Goal: Task Accomplishment & Management: Manage account settings

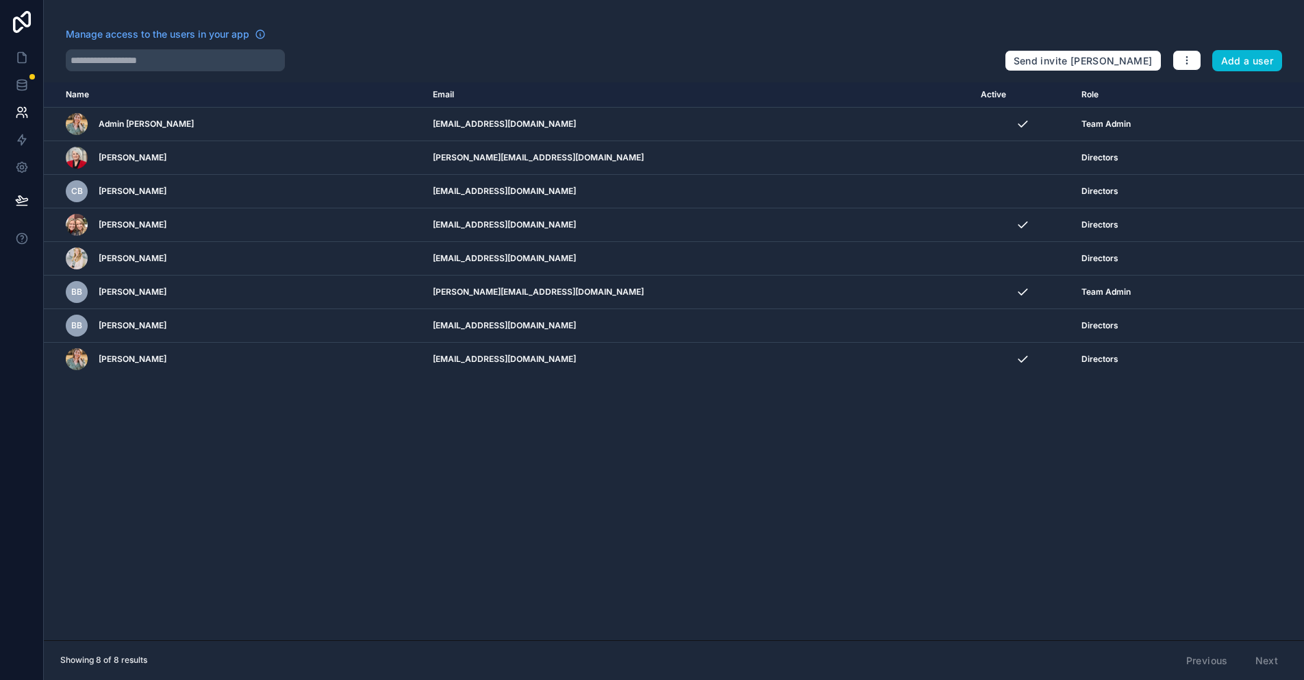
click at [299, 423] on div "Name Email Active Role [DOMAIN_NAME] Admin [PERSON_NAME] [EMAIL_ADDRESS][DOMAIN…" at bounding box center [674, 361] width 1261 height 558
click at [21, 88] on icon at bounding box center [22, 85] width 14 height 14
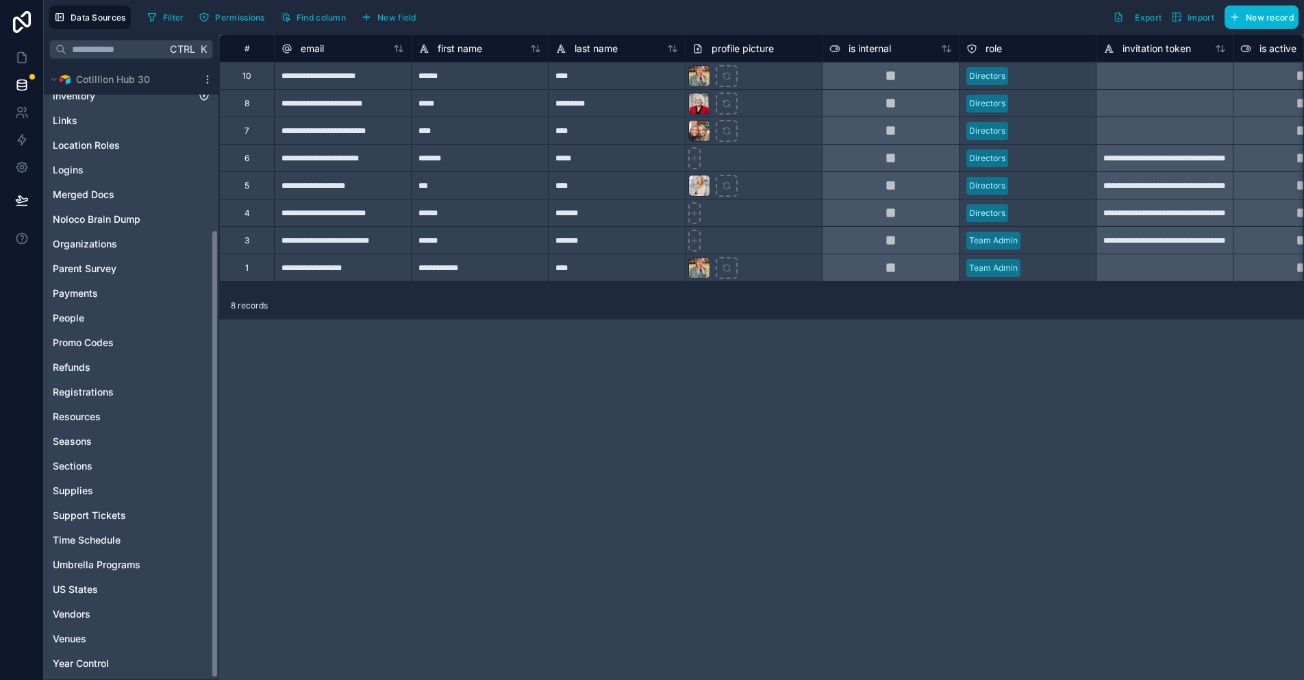
scroll to position [228, 0]
click at [203, 564] on icon "Umbrella Programs" at bounding box center [204, 563] width 11 height 11
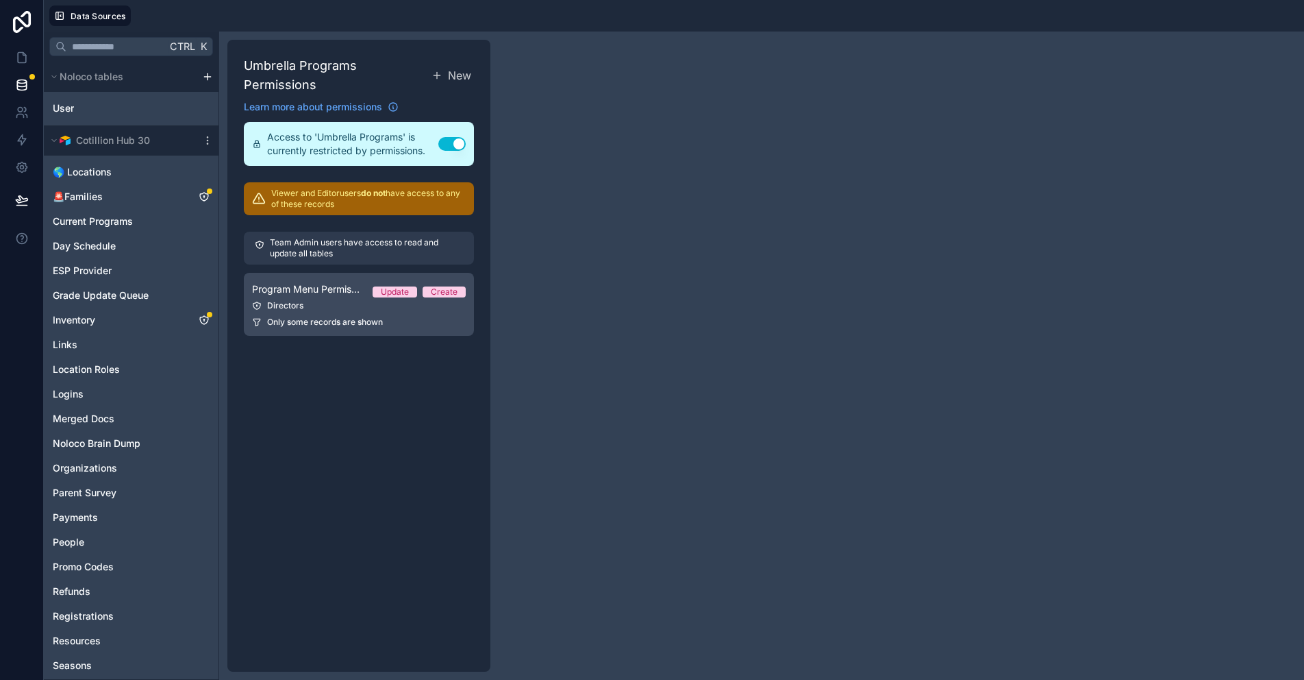
click at [394, 284] on div "Program Menu Permission 1 Update Create" at bounding box center [359, 289] width 214 height 16
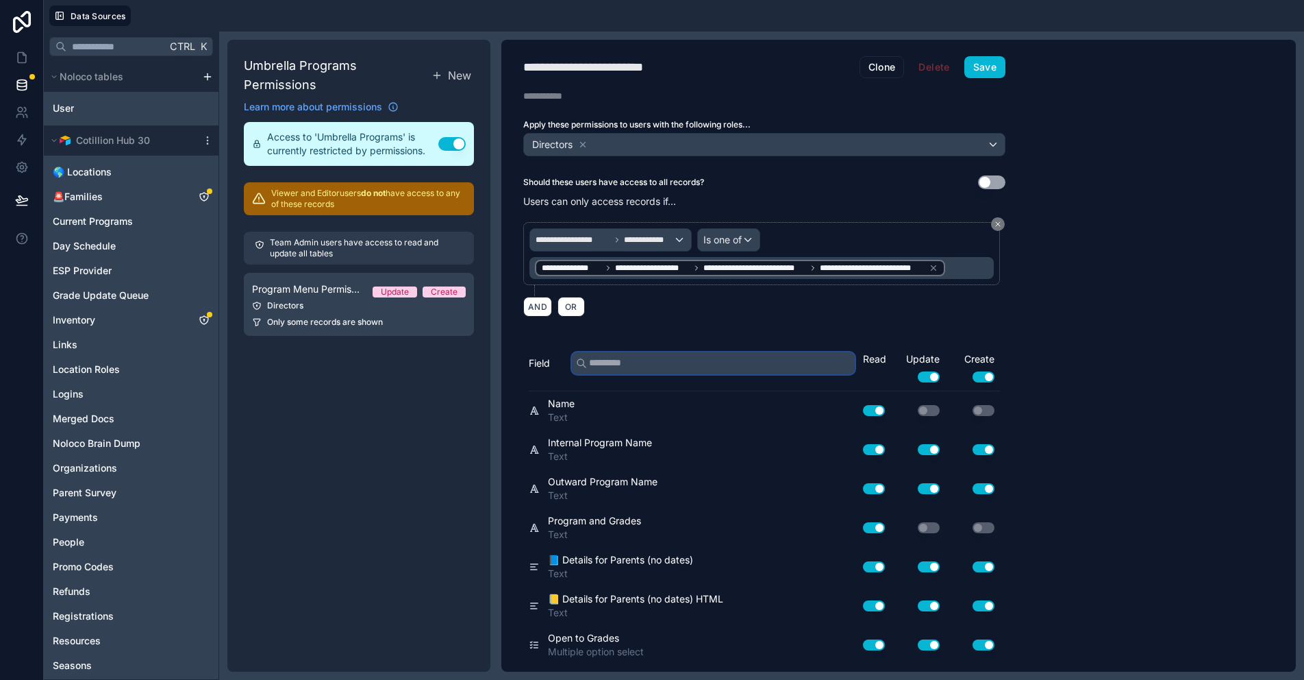
click at [669, 358] on input "text" at bounding box center [713, 363] width 283 height 22
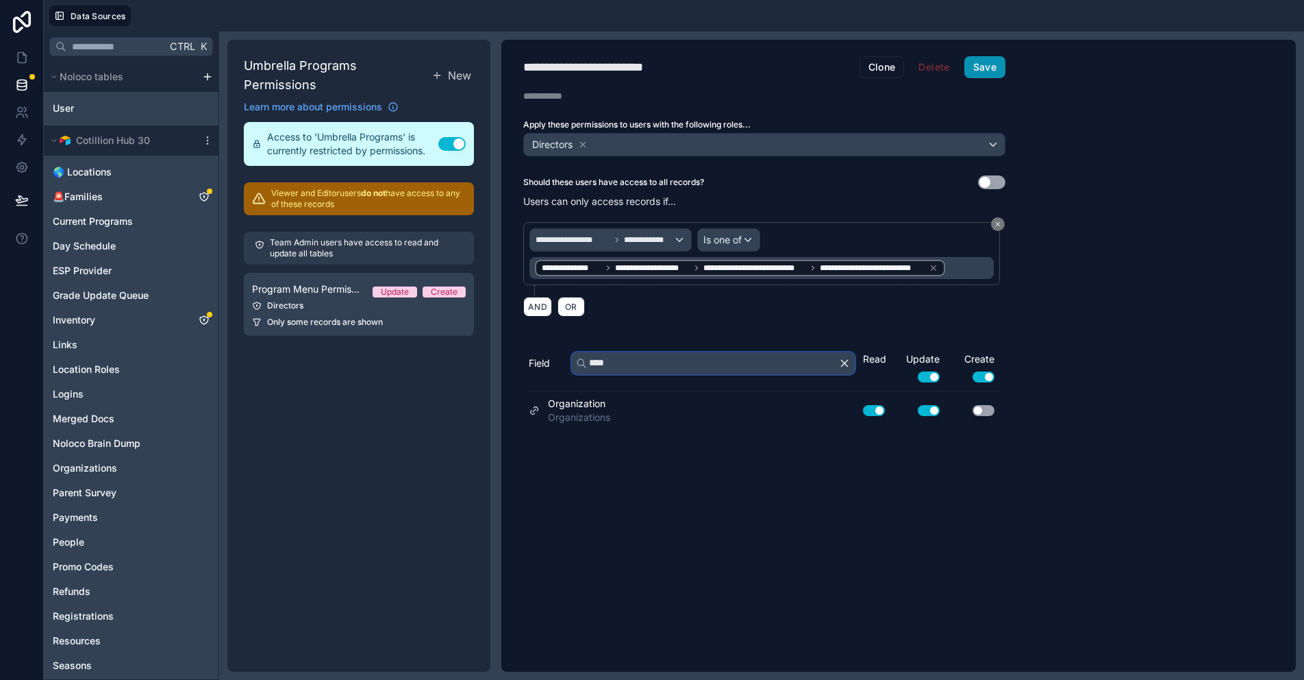
type input "****"
click at [989, 66] on button "Save" at bounding box center [985, 67] width 41 height 22
click at [25, 164] on icon at bounding box center [21, 167] width 10 height 10
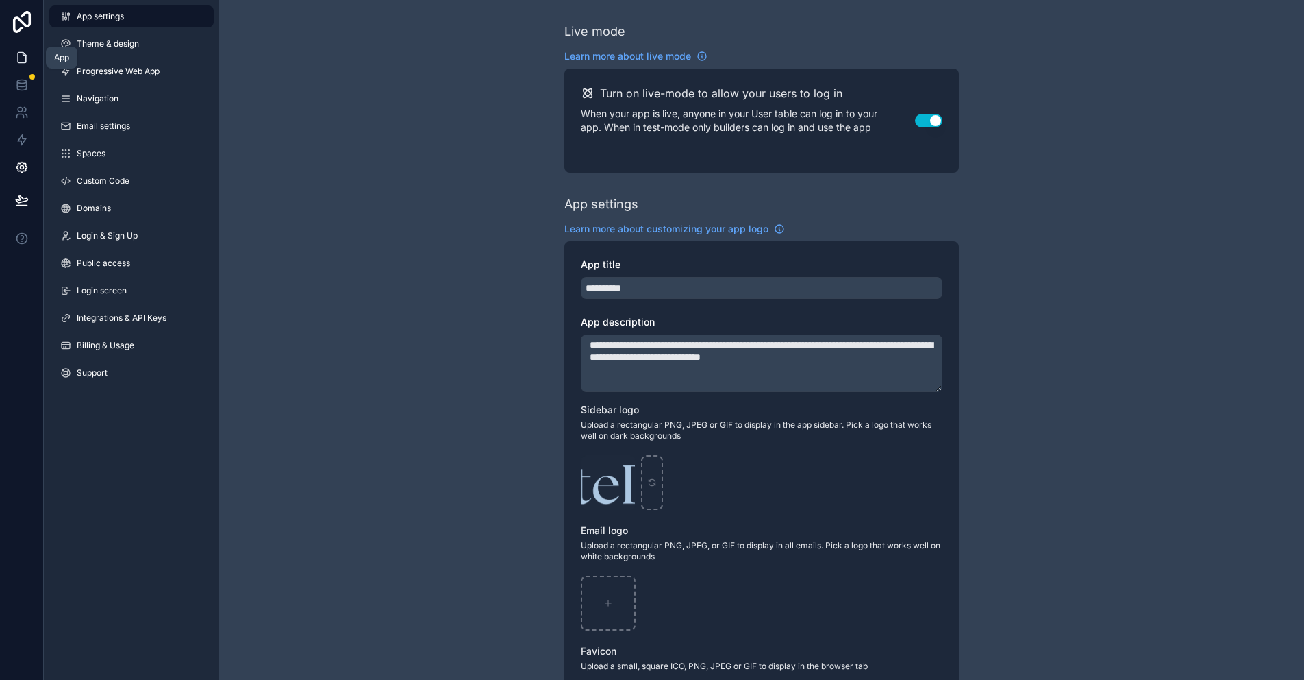
click at [26, 55] on icon at bounding box center [22, 58] width 14 height 14
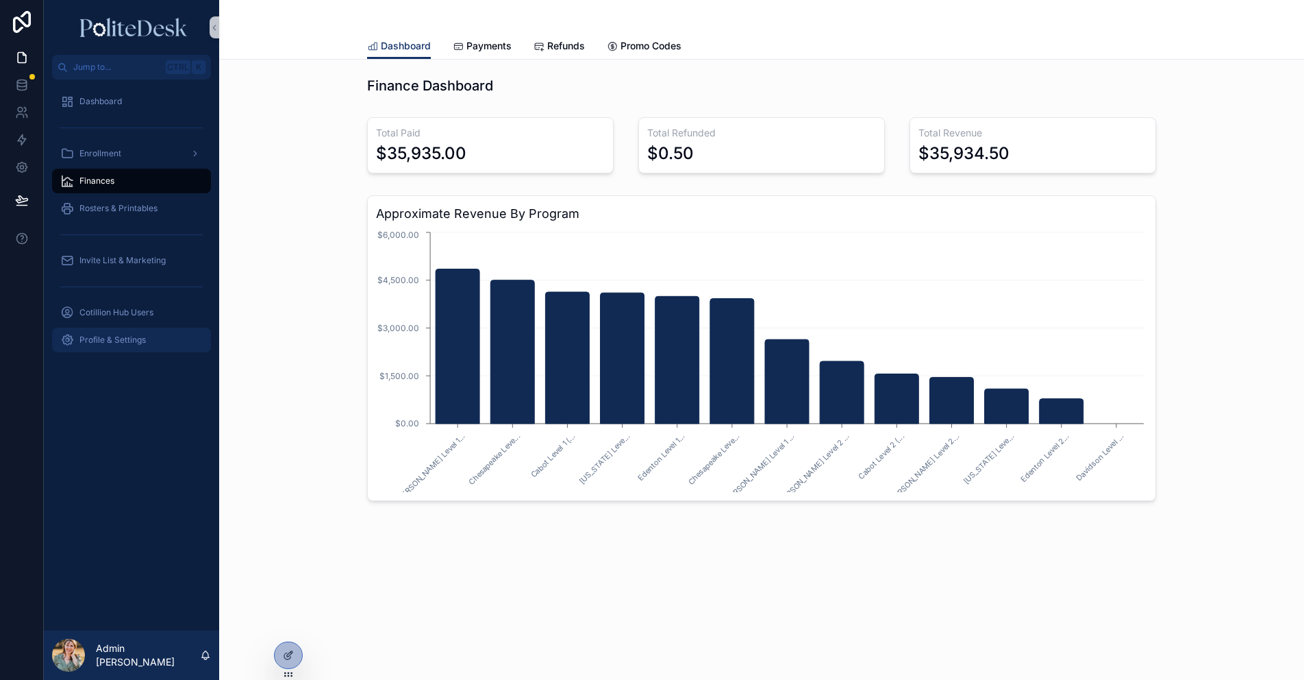
click at [115, 338] on span "Profile & Settings" at bounding box center [112, 339] width 66 height 11
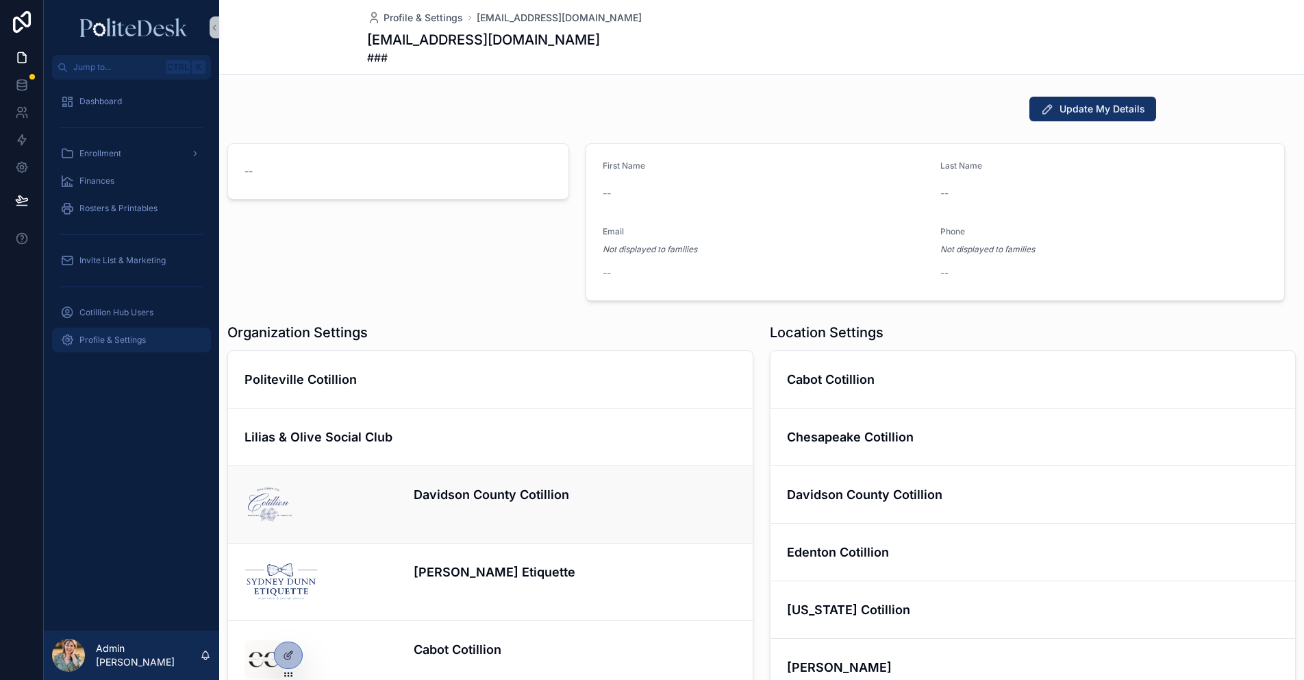
scroll to position [137, 0]
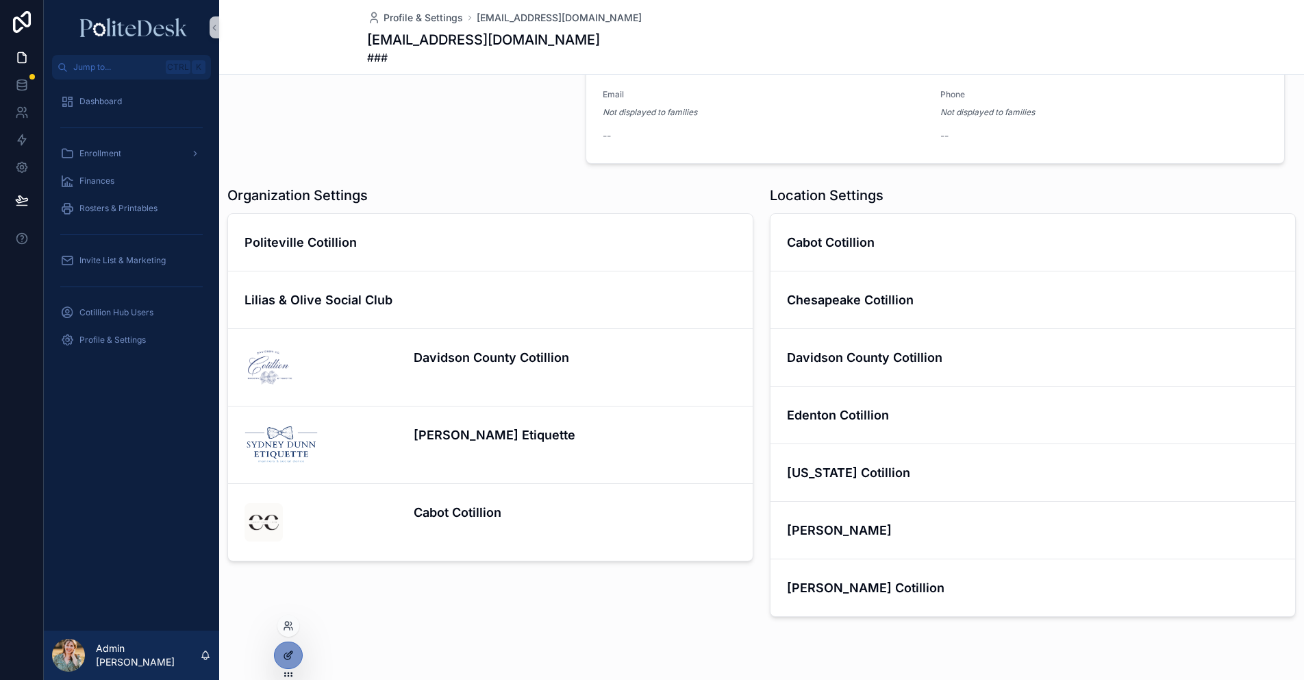
click at [295, 654] on div at bounding box center [288, 655] width 27 height 26
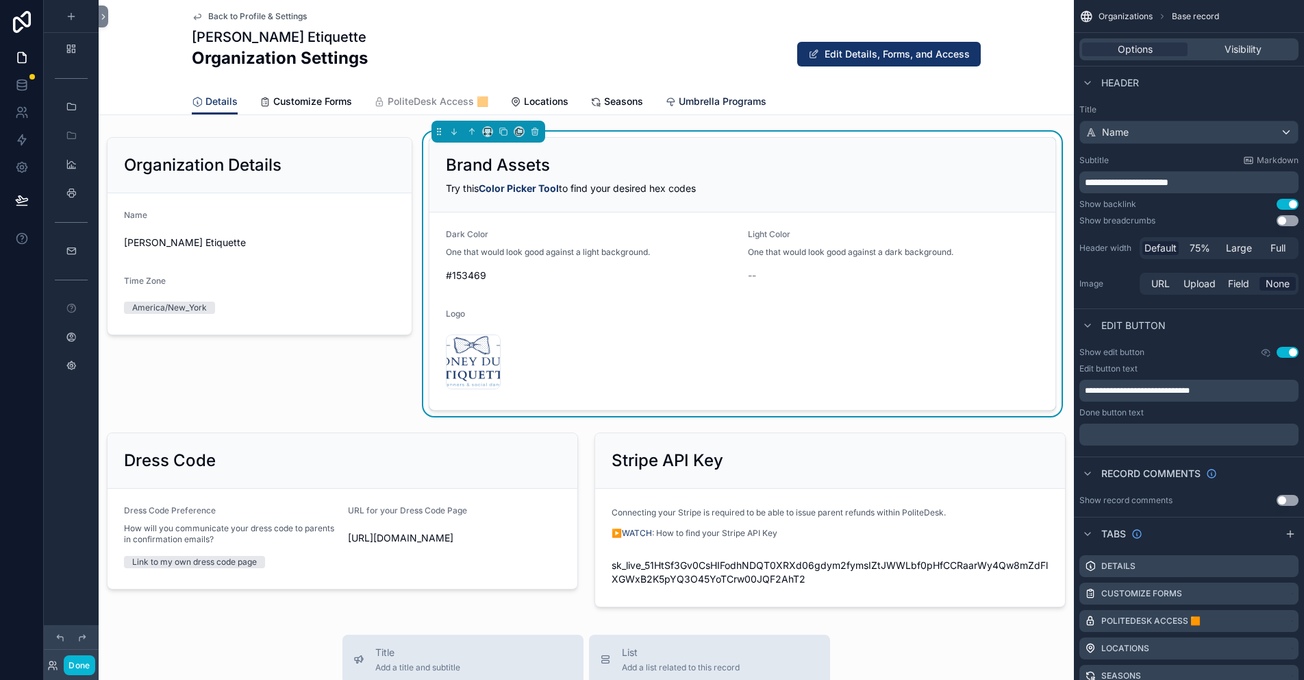
click at [717, 101] on span "Umbrella Programs" at bounding box center [723, 102] width 88 height 14
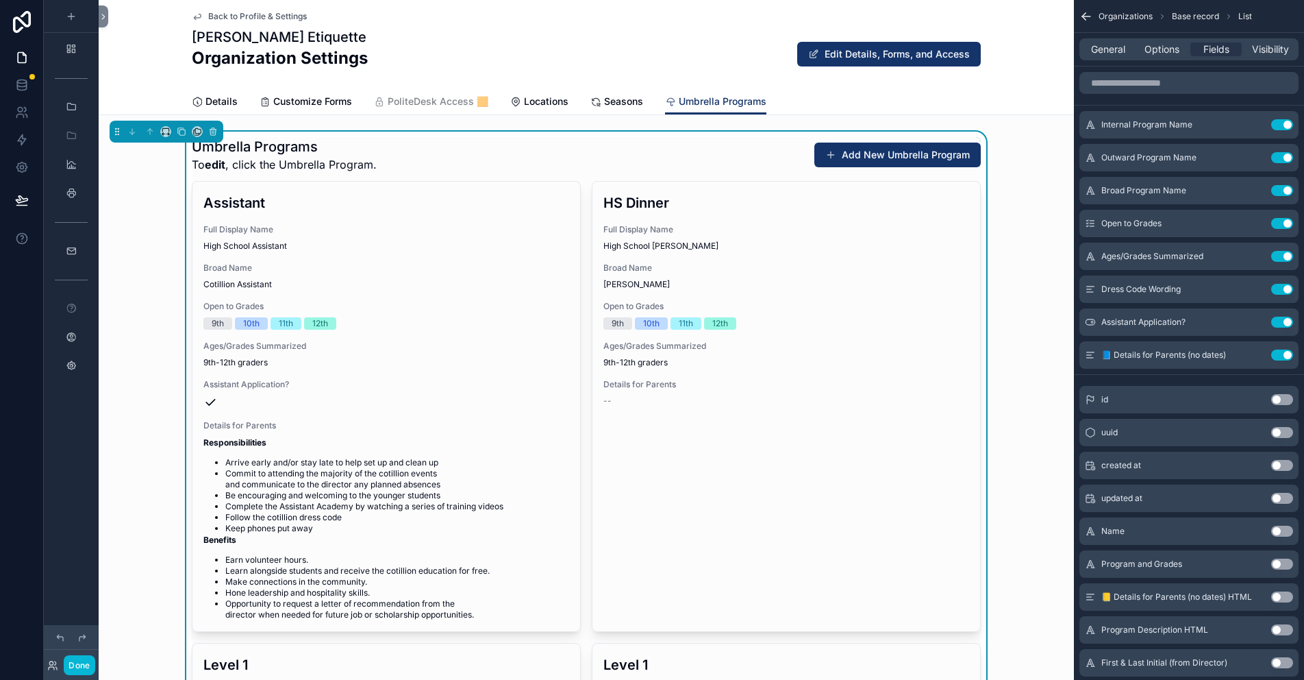
click at [940, 151] on button "Add New Umbrella Program" at bounding box center [898, 154] width 166 height 25
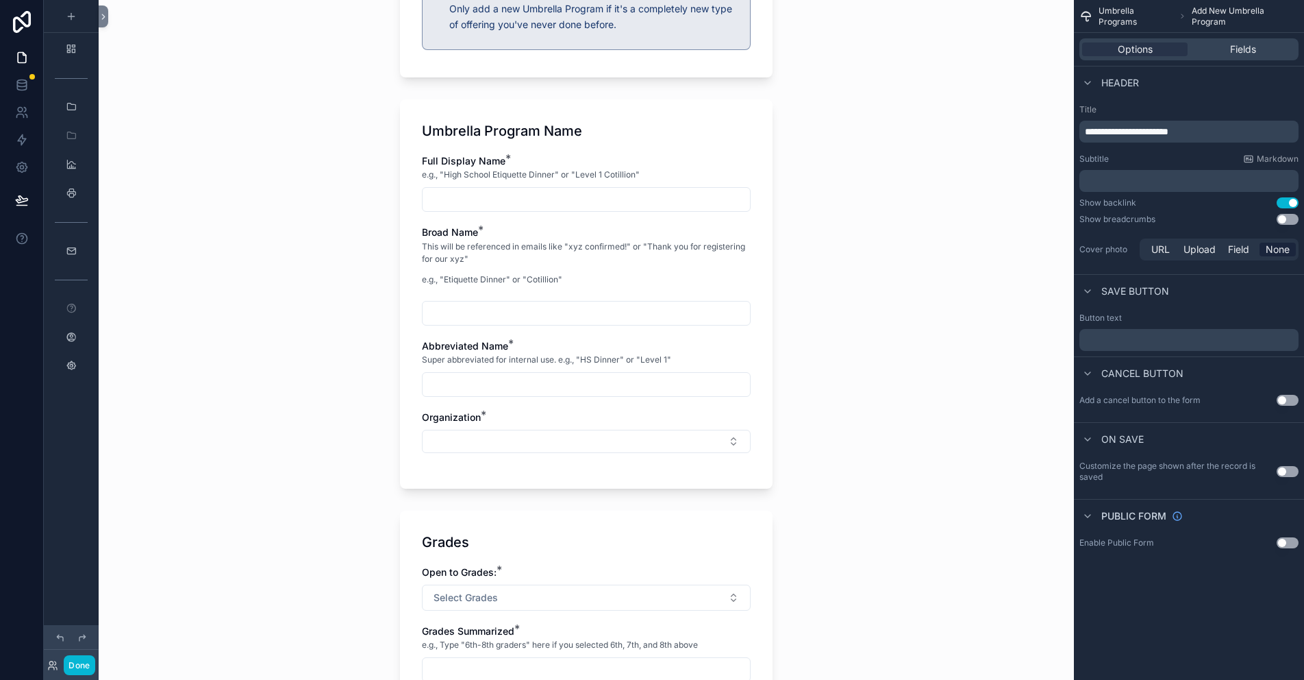
scroll to position [411, 0]
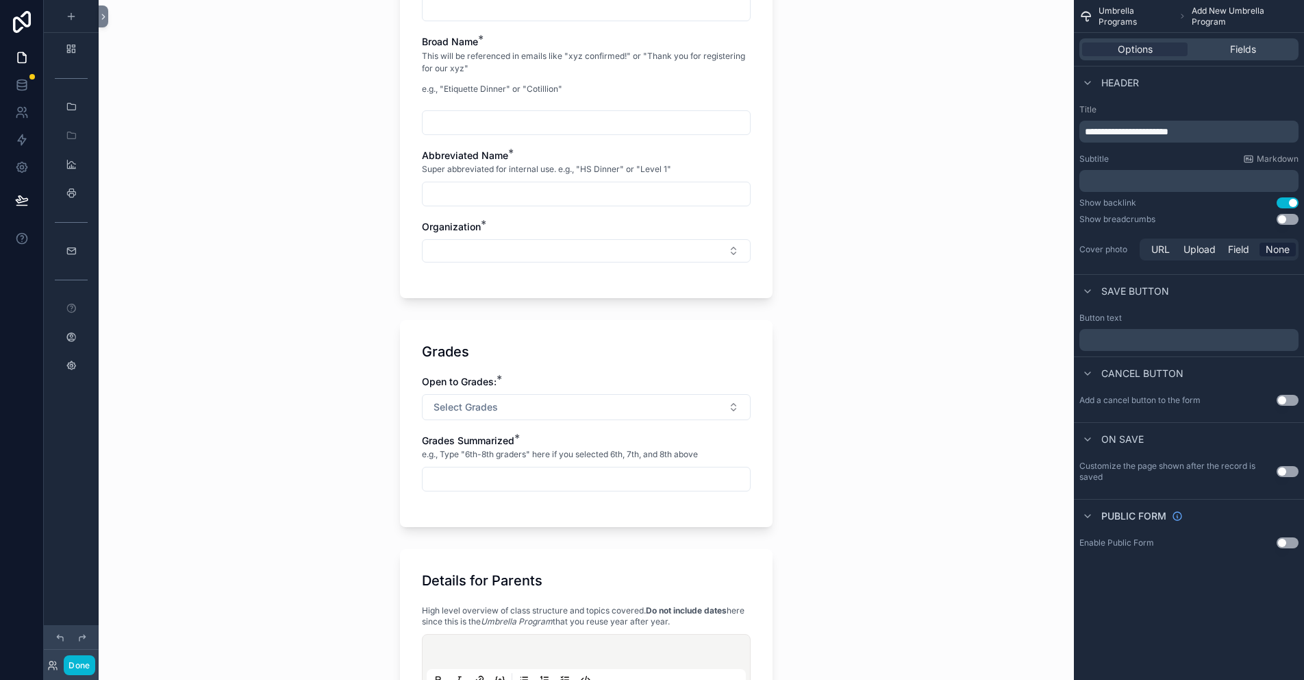
click at [495, 222] on div "Organization *" at bounding box center [586, 227] width 329 height 14
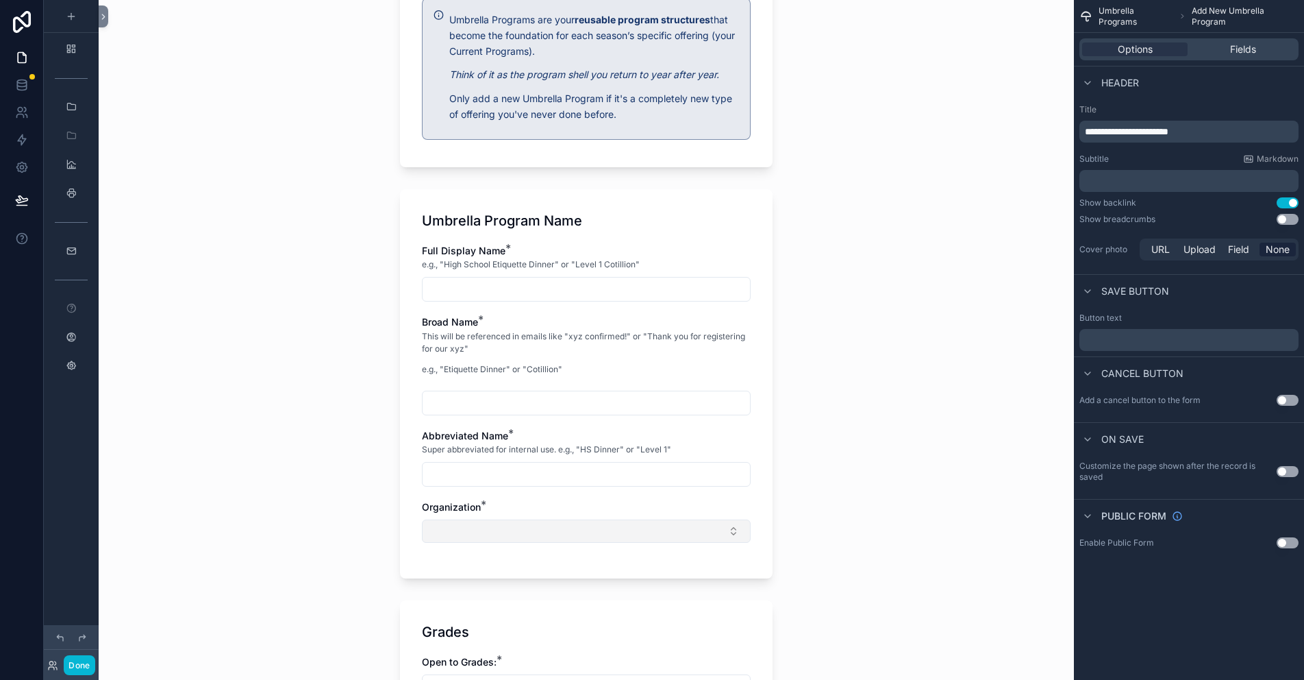
scroll to position [137, 0]
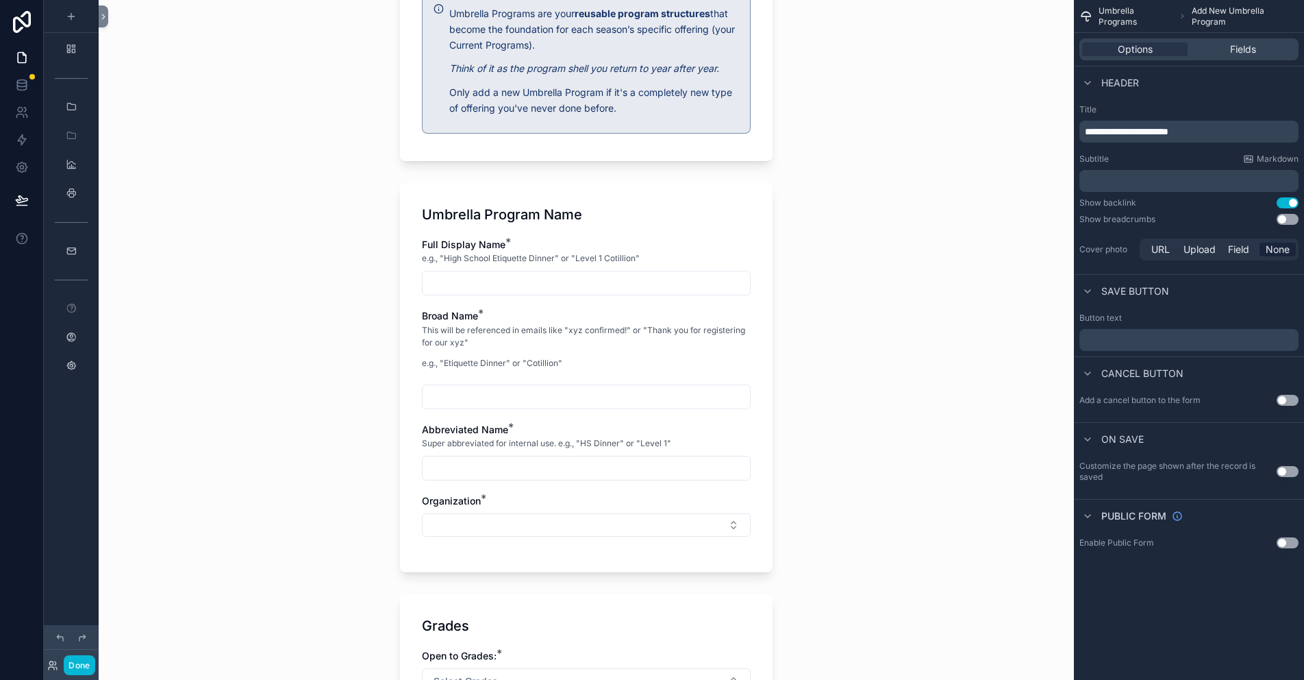
click at [481, 497] on span "*" at bounding box center [483, 498] width 5 height 14
click at [504, 532] on button "Select Button" at bounding box center [586, 524] width 329 height 23
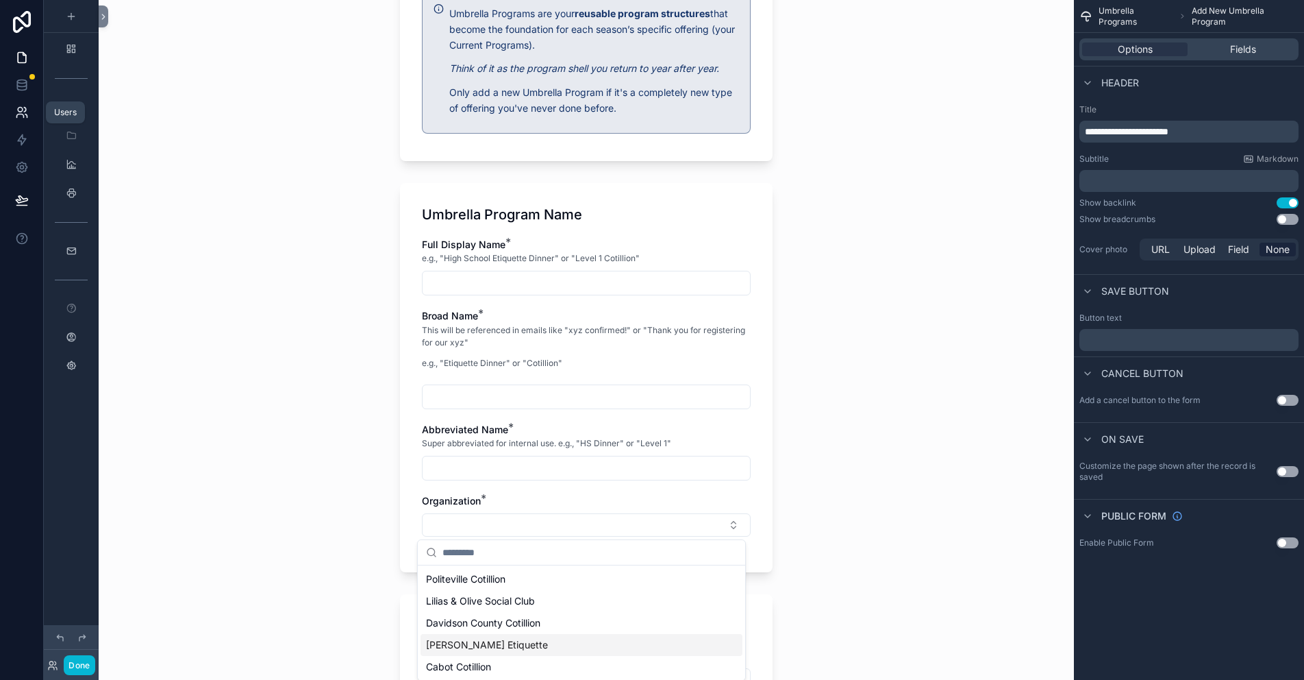
click at [25, 110] on icon at bounding box center [22, 113] width 14 height 14
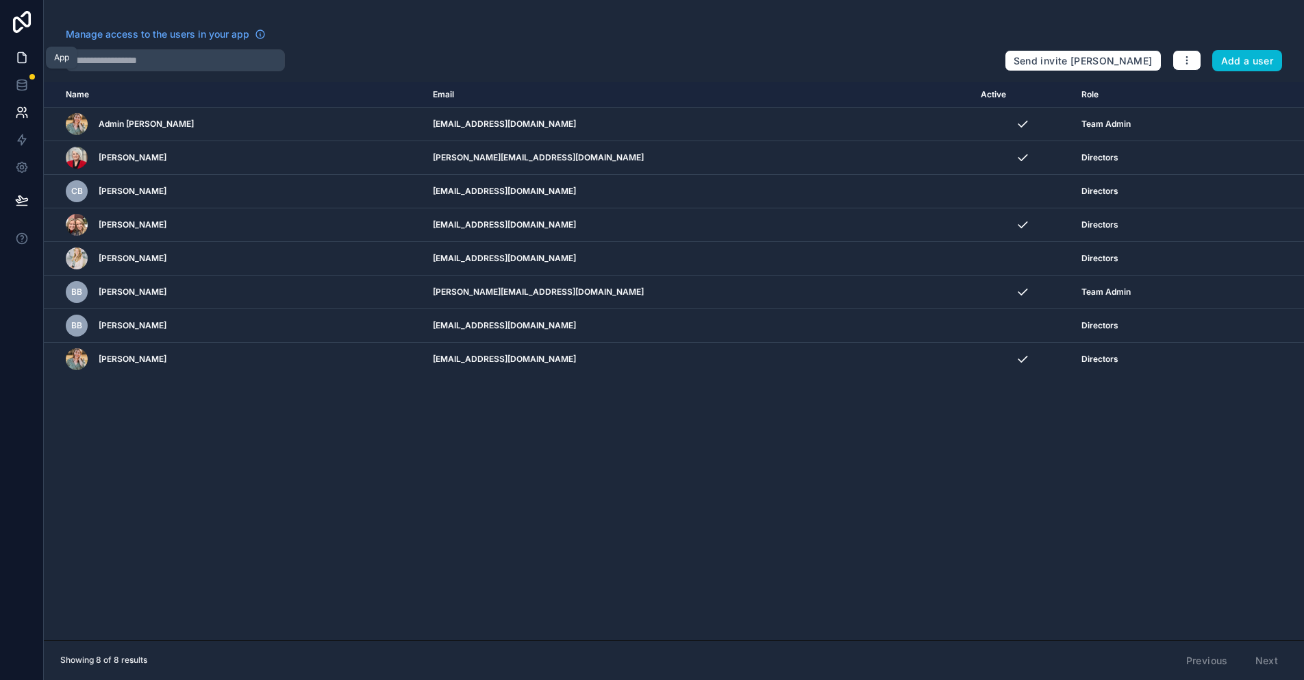
click at [21, 56] on icon at bounding box center [22, 58] width 14 height 14
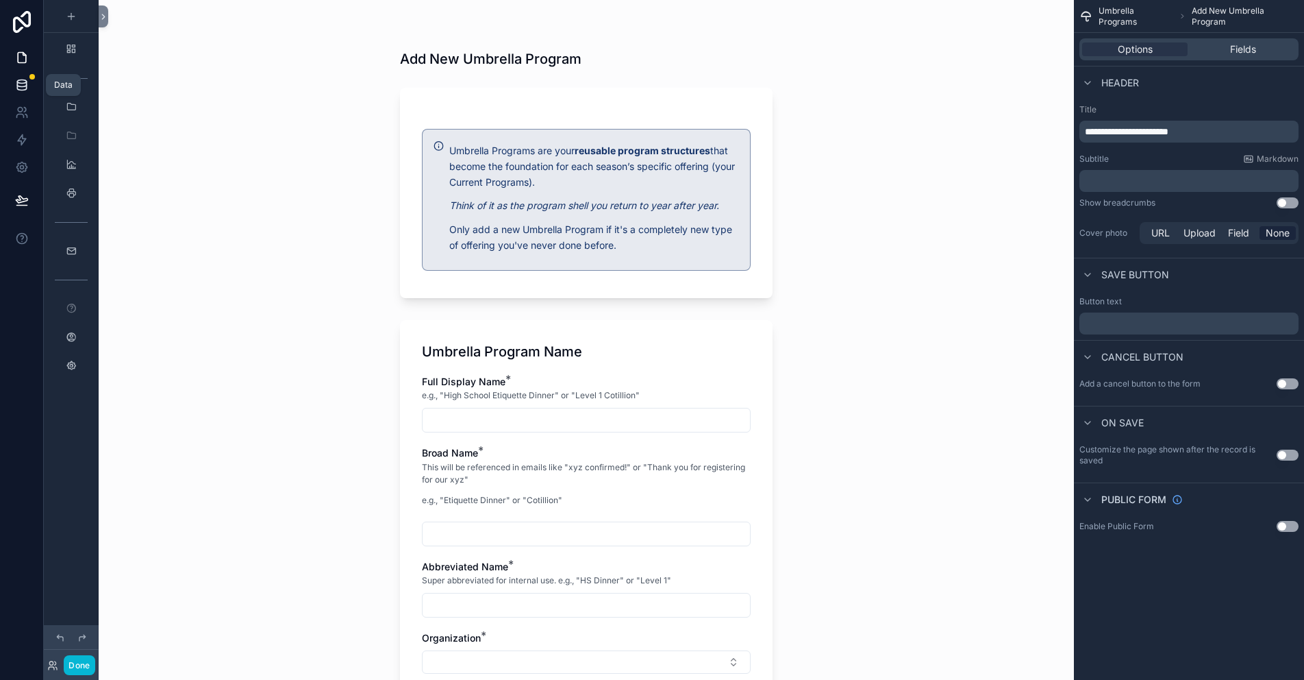
click at [22, 81] on icon at bounding box center [22, 85] width 14 height 14
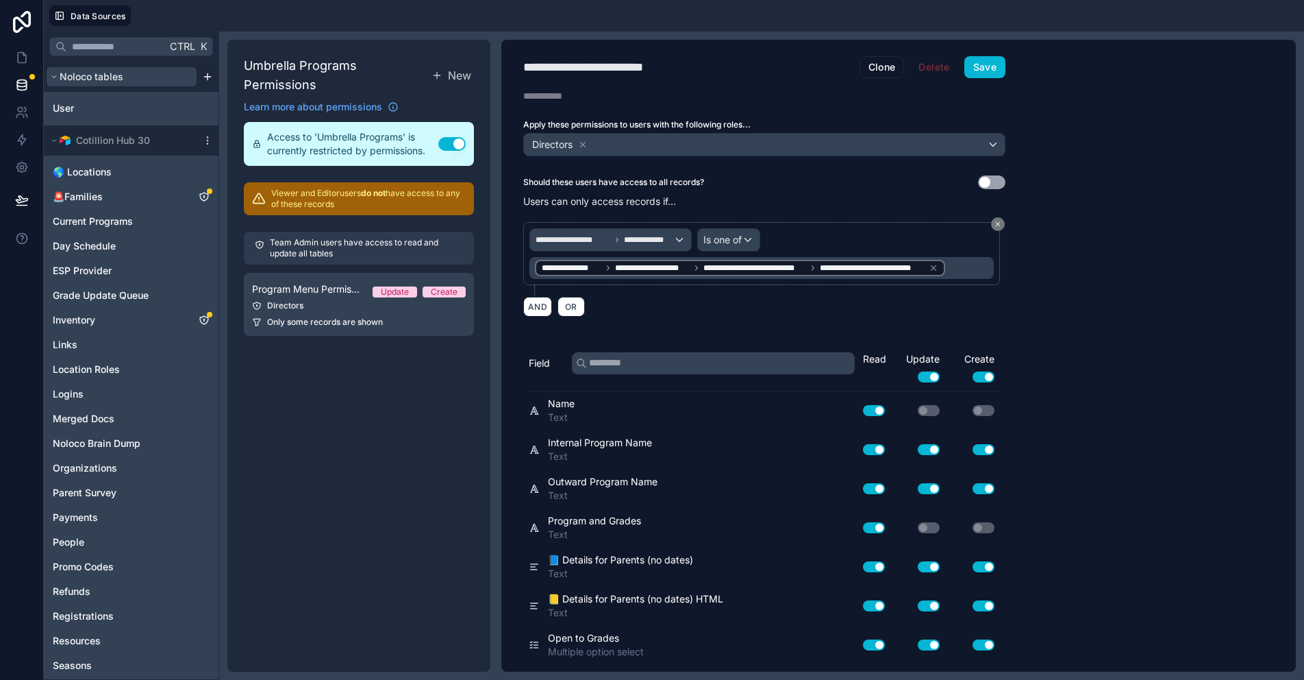
click at [88, 74] on span "Noloco tables" at bounding box center [92, 77] width 64 height 14
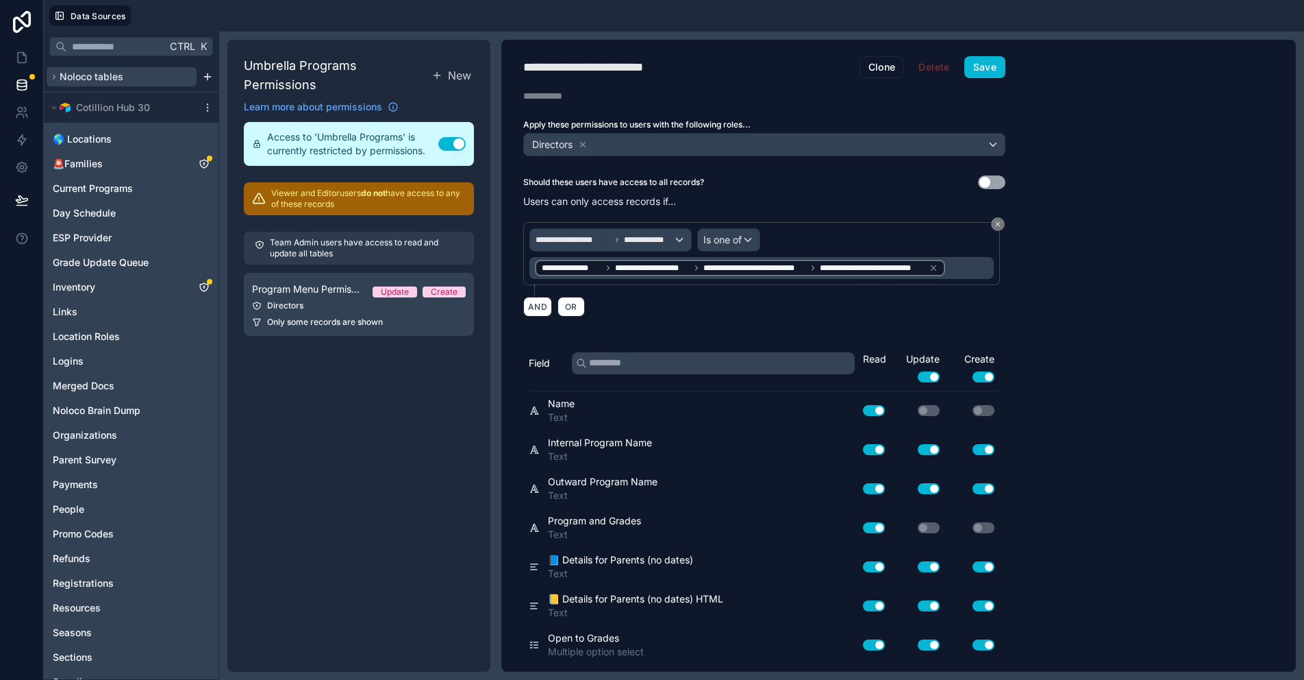
click at [85, 76] on span "Noloco tables" at bounding box center [92, 77] width 64 height 14
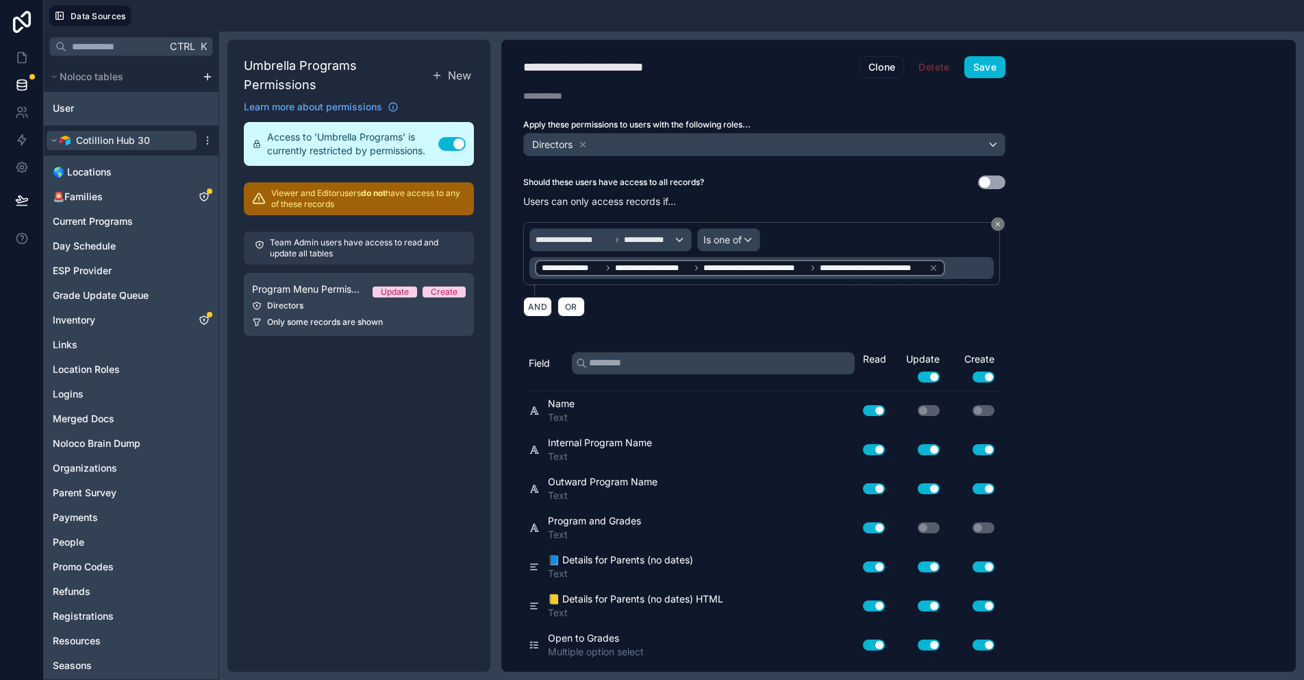
click at [53, 140] on icon "scrollable content" at bounding box center [54, 140] width 8 height 8
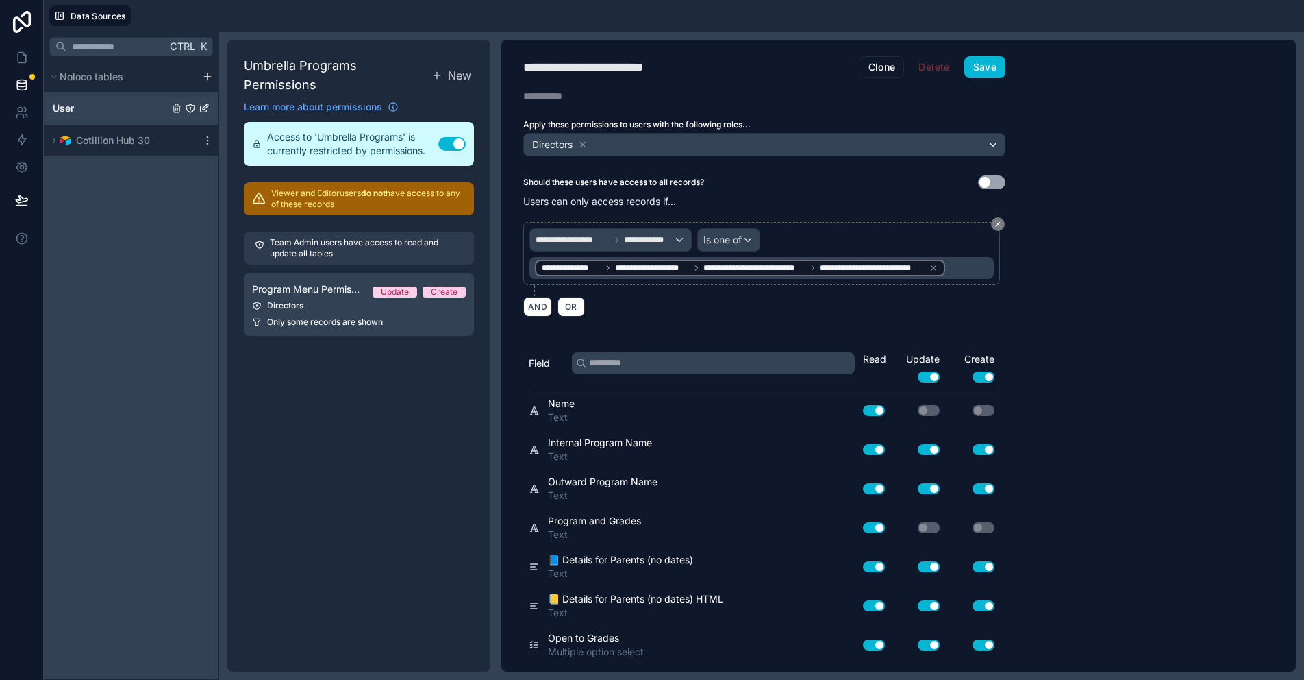
click at [75, 102] on div "User" at bounding box center [131, 108] width 169 height 22
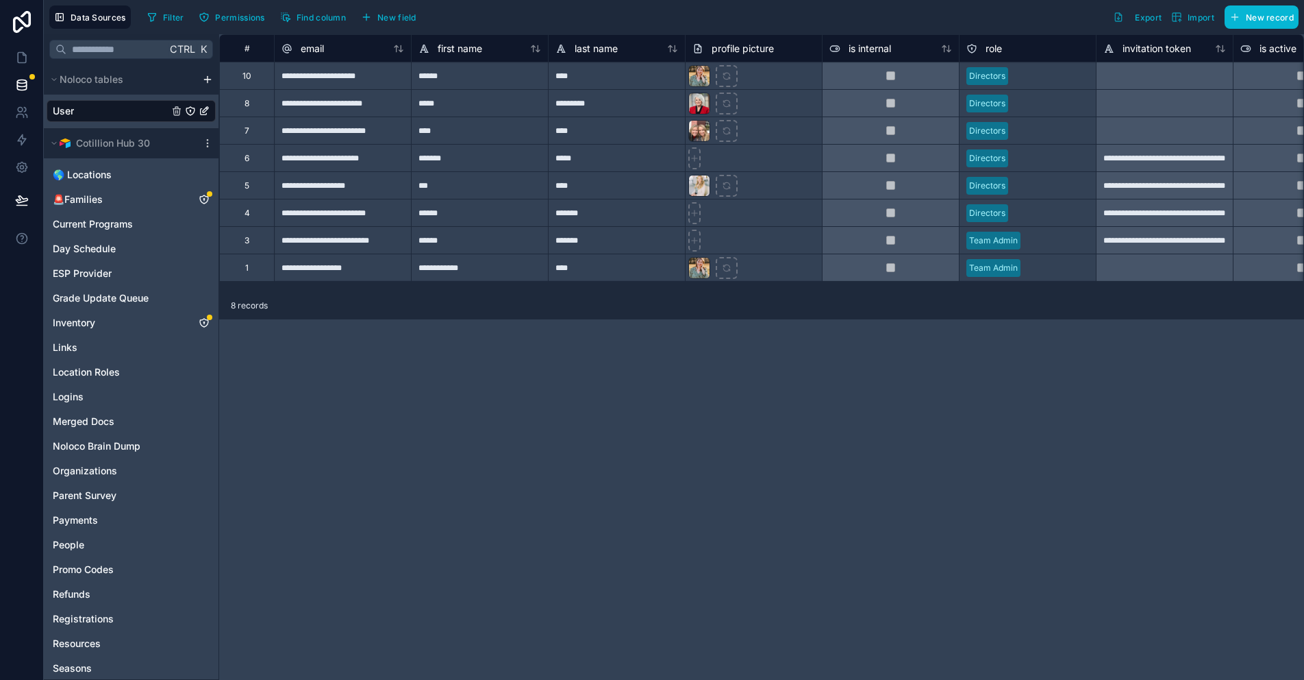
click at [375, 109] on div "**********" at bounding box center [342, 102] width 137 height 27
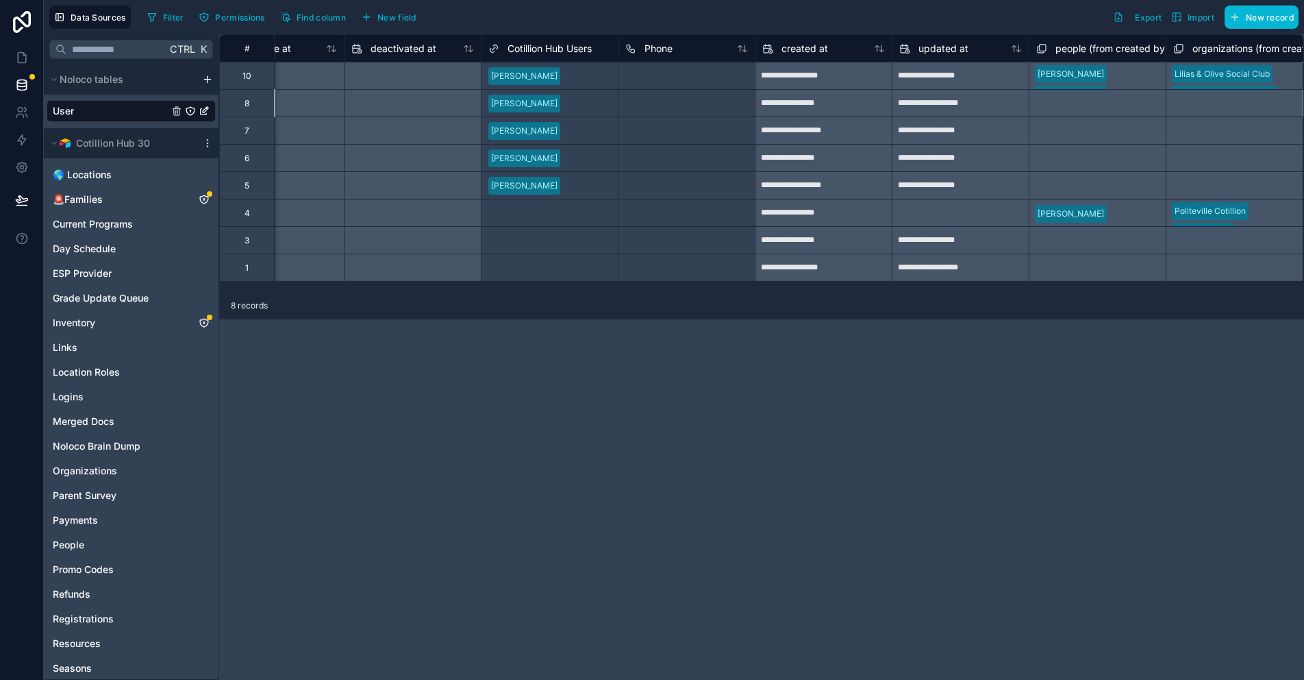
scroll to position [0, 1300]
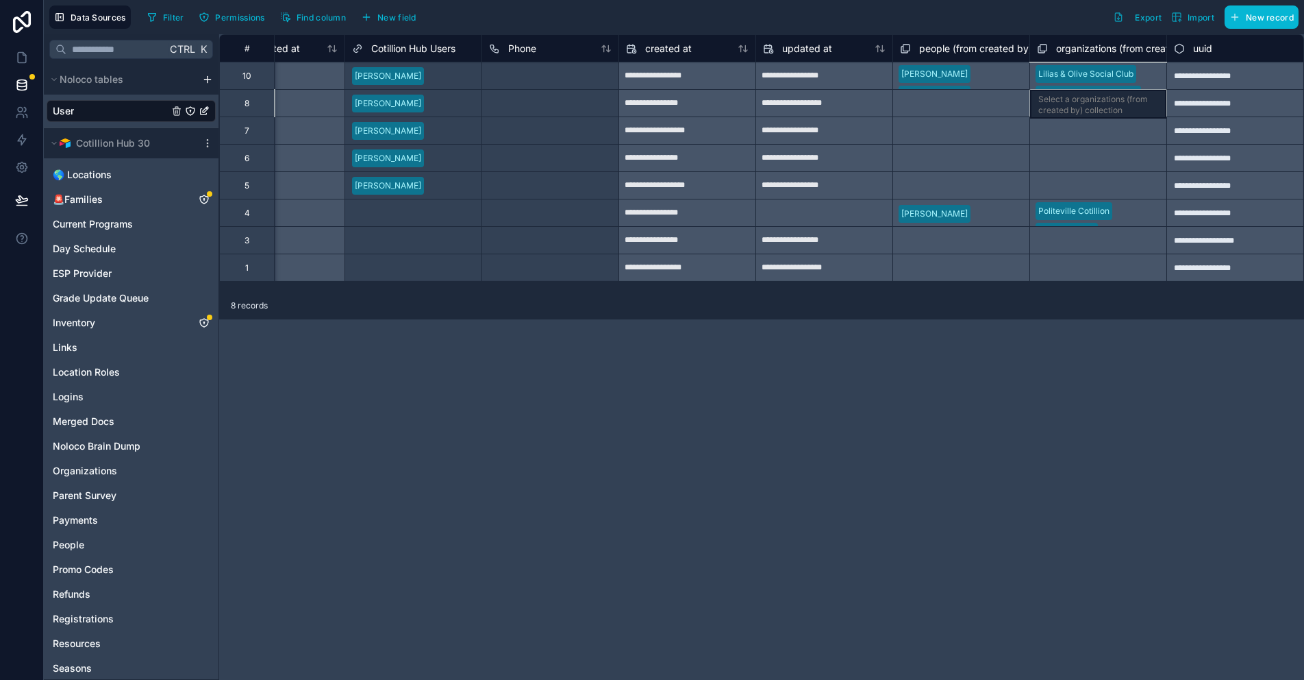
click at [1074, 100] on div "Select a organizations (from created by) collection" at bounding box center [1098, 102] width 137 height 27
click at [1106, 107] on div "Select a organizations (from created by) collection" at bounding box center [1098, 102] width 137 height 27
click at [1200, 107] on div "**********" at bounding box center [1235, 102] width 137 height 27
click at [1064, 106] on div "Select a organizations (from created by) collection" at bounding box center [1098, 102] width 137 height 27
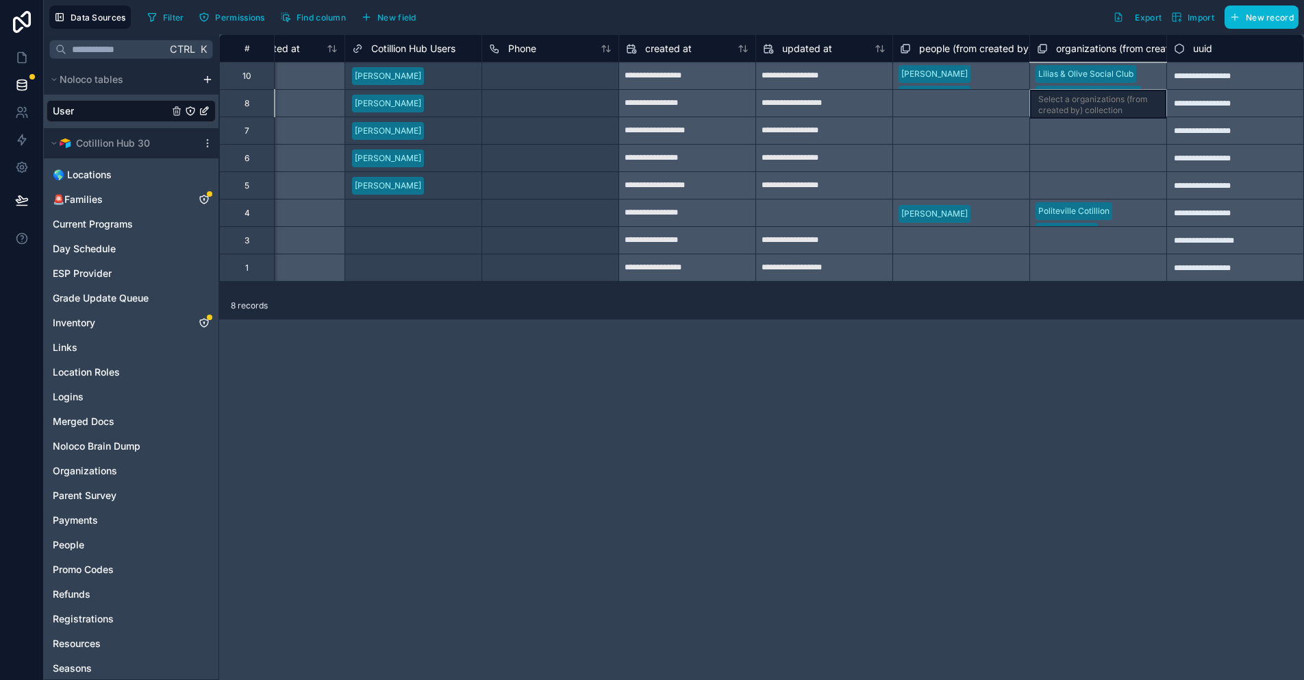
click at [1064, 106] on div "Select a organizations (from created by) collection" at bounding box center [1098, 102] width 137 height 27
click at [205, 112] on icon "User" at bounding box center [204, 111] width 11 height 11
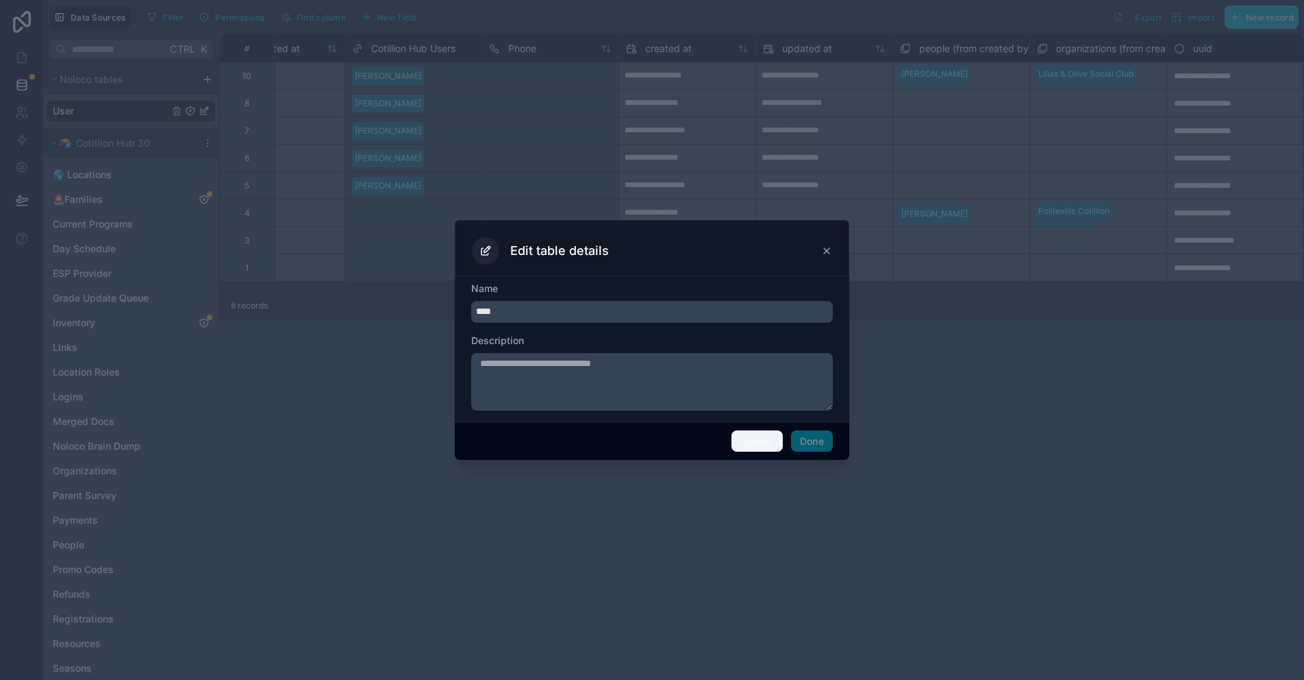
click at [747, 448] on button "Cancel" at bounding box center [757, 441] width 51 height 22
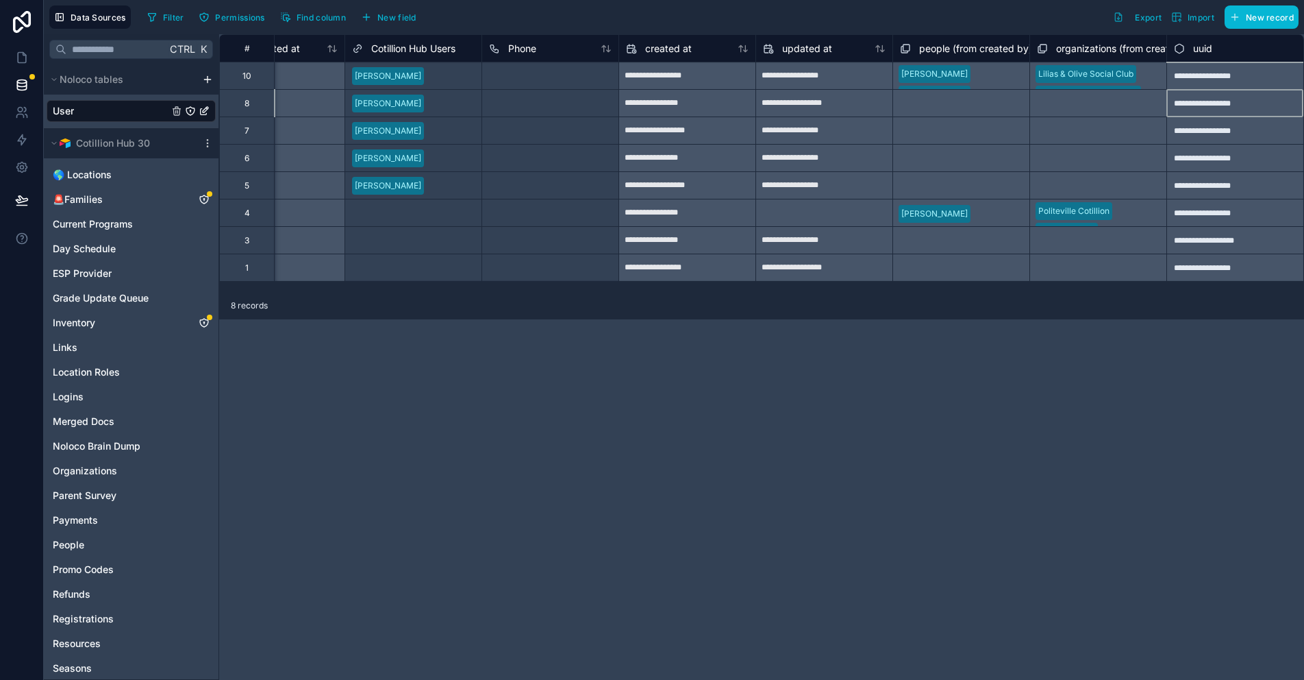
click at [1215, 107] on div "**********" at bounding box center [1235, 102] width 137 height 27
click at [1065, 108] on div "Select a organizations (from created by) collection" at bounding box center [1098, 102] width 137 height 27
click at [1052, 104] on div "Select a organizations (from created by) collection" at bounding box center [1098, 102] width 137 height 27
click at [1082, 104] on div "Select a organizations (from created by) collection" at bounding box center [1098, 102] width 137 height 27
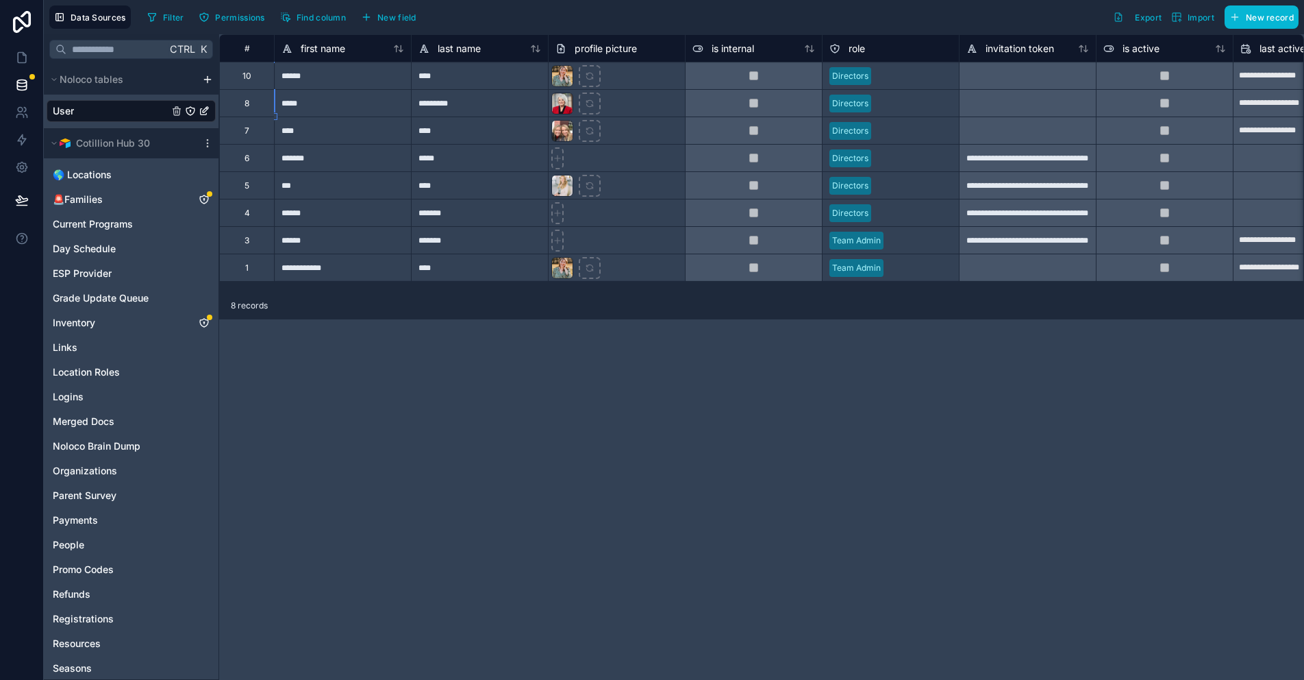
scroll to position [0, 0]
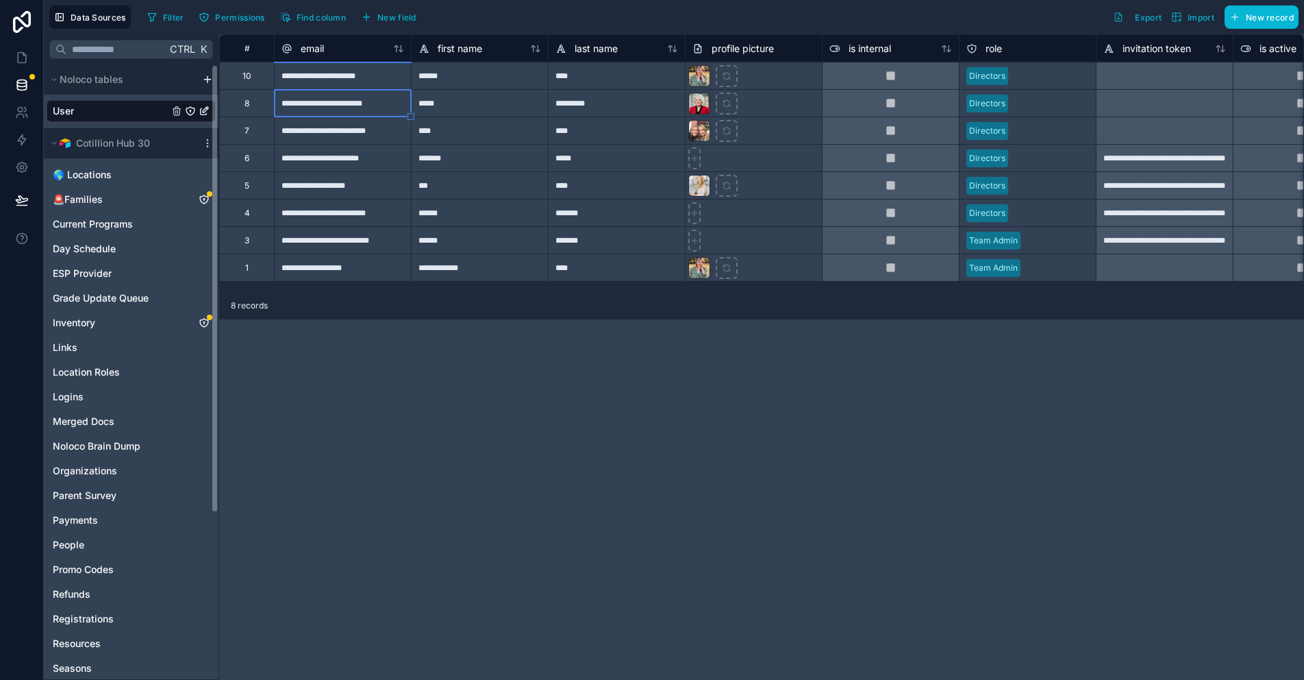
click at [243, 98] on div "8" at bounding box center [246, 102] width 55 height 27
click at [190, 111] on icon "User" at bounding box center [190, 110] width 1 height 1
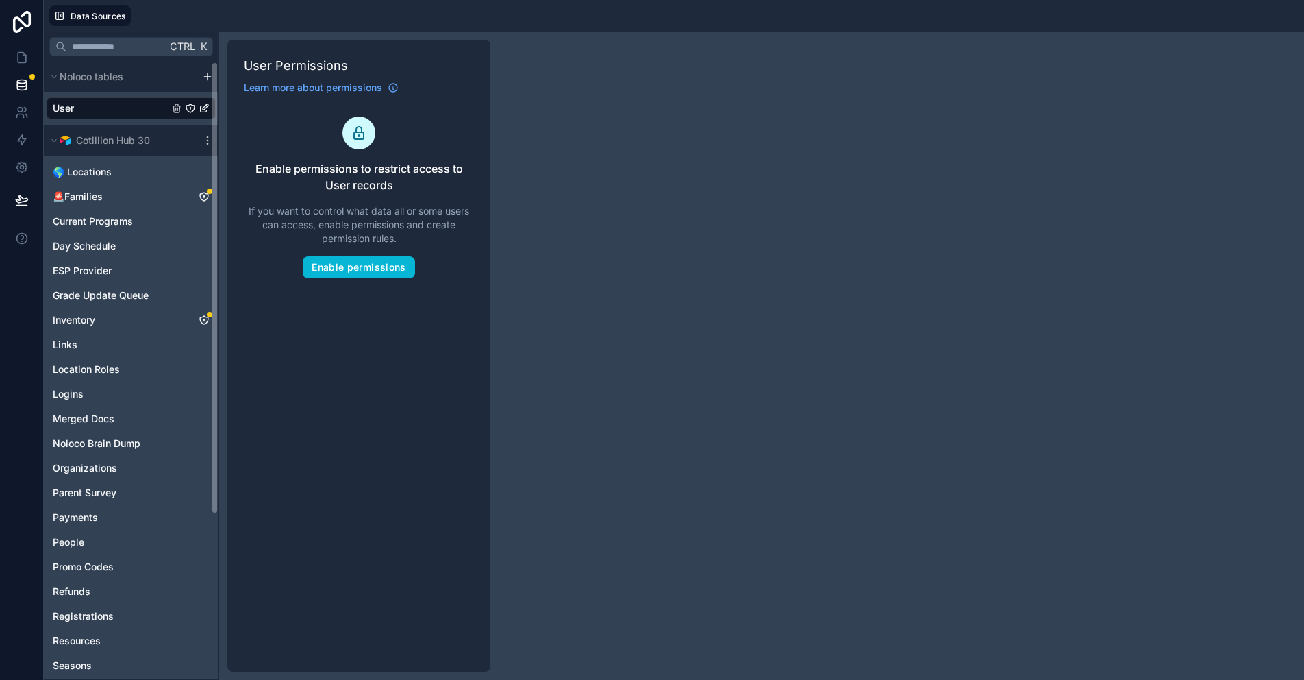
click at [78, 108] on div "User" at bounding box center [131, 108] width 169 height 22
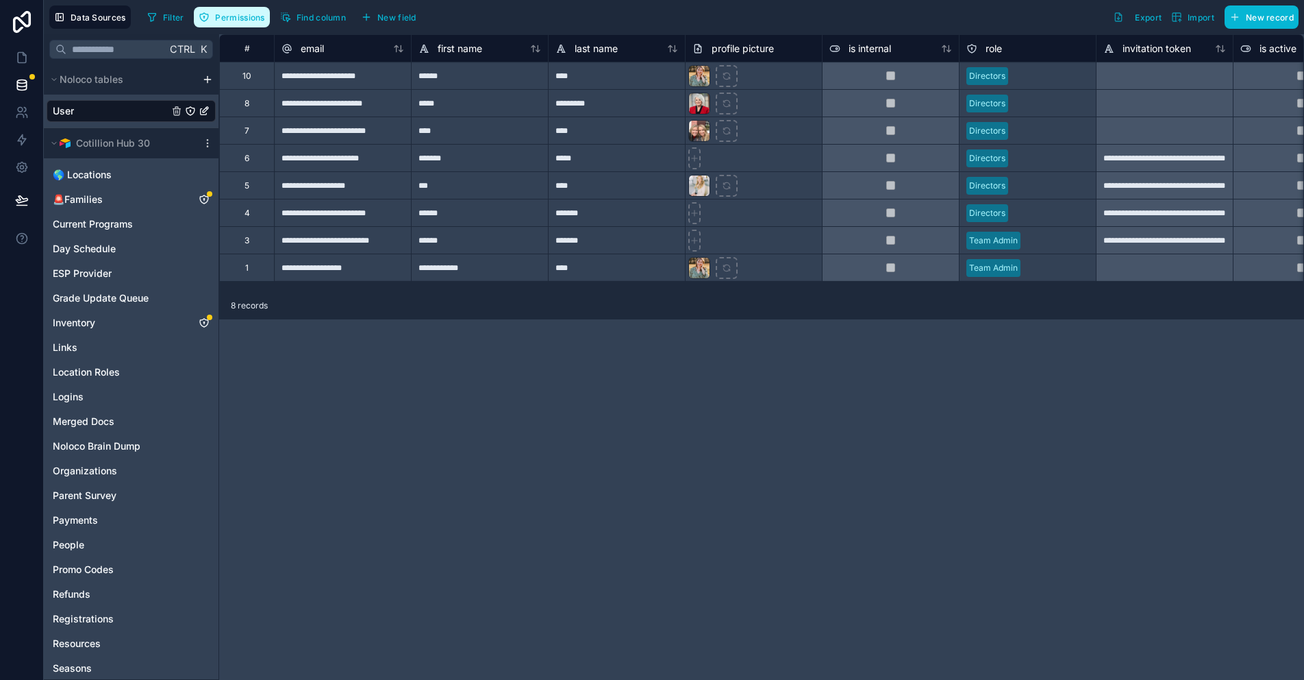
click at [248, 14] on span "Permissions" at bounding box center [239, 17] width 49 height 10
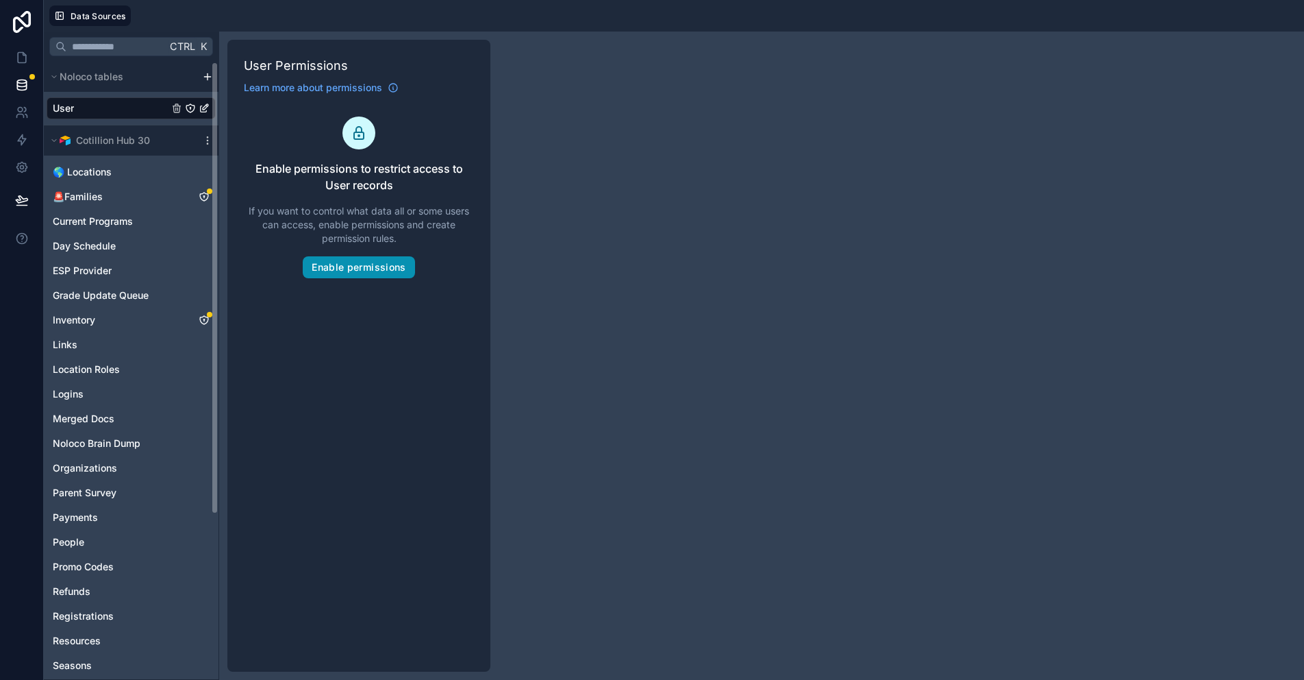
click at [361, 259] on button "Enable permissions" at bounding box center [359, 267] width 112 height 22
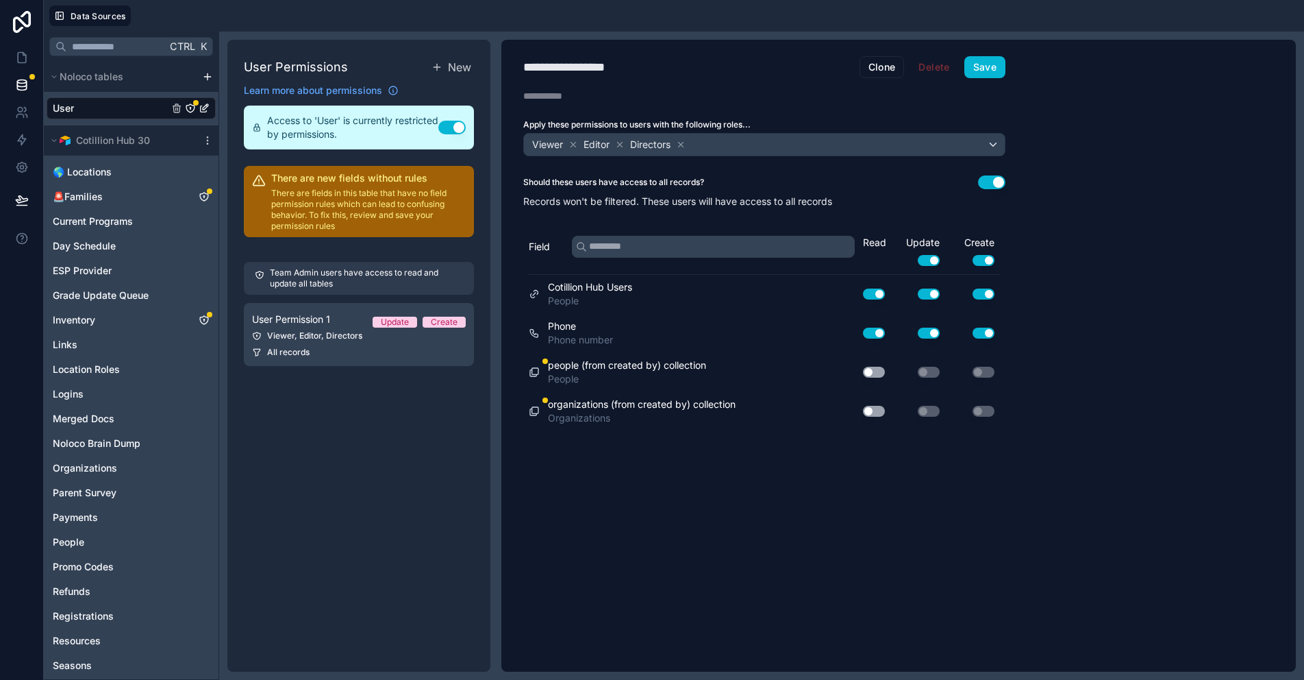
click at [879, 413] on button "Use setting" at bounding box center [874, 411] width 22 height 11
click at [871, 369] on button "Use setting" at bounding box center [874, 372] width 22 height 11
click at [984, 66] on button "Save" at bounding box center [985, 67] width 41 height 22
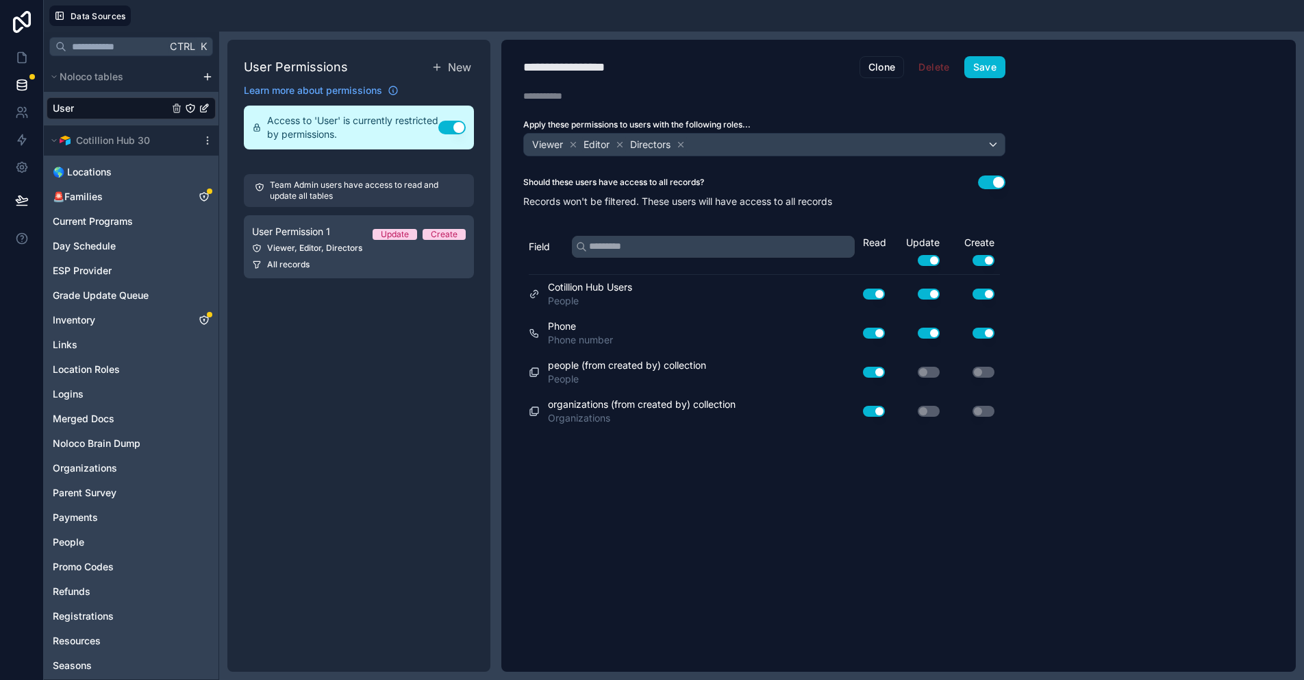
click at [106, 106] on div "User" at bounding box center [131, 108] width 169 height 22
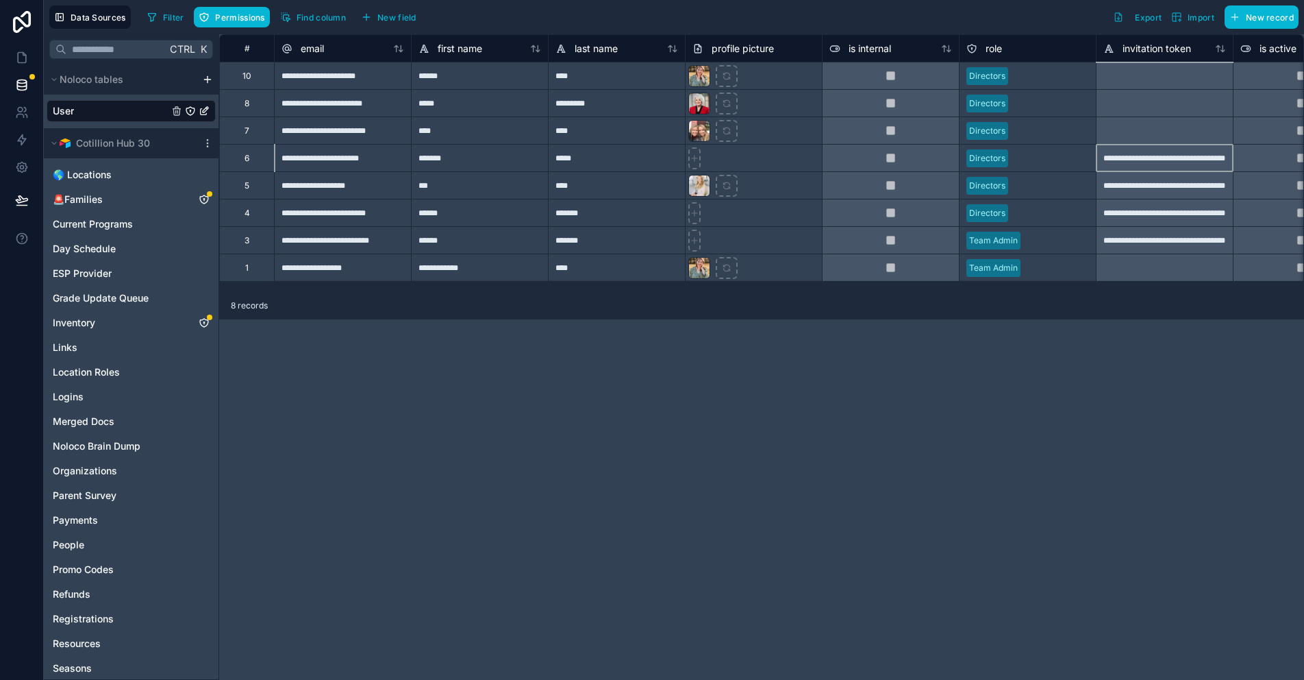
click at [1154, 156] on div "**********" at bounding box center [1164, 157] width 137 height 27
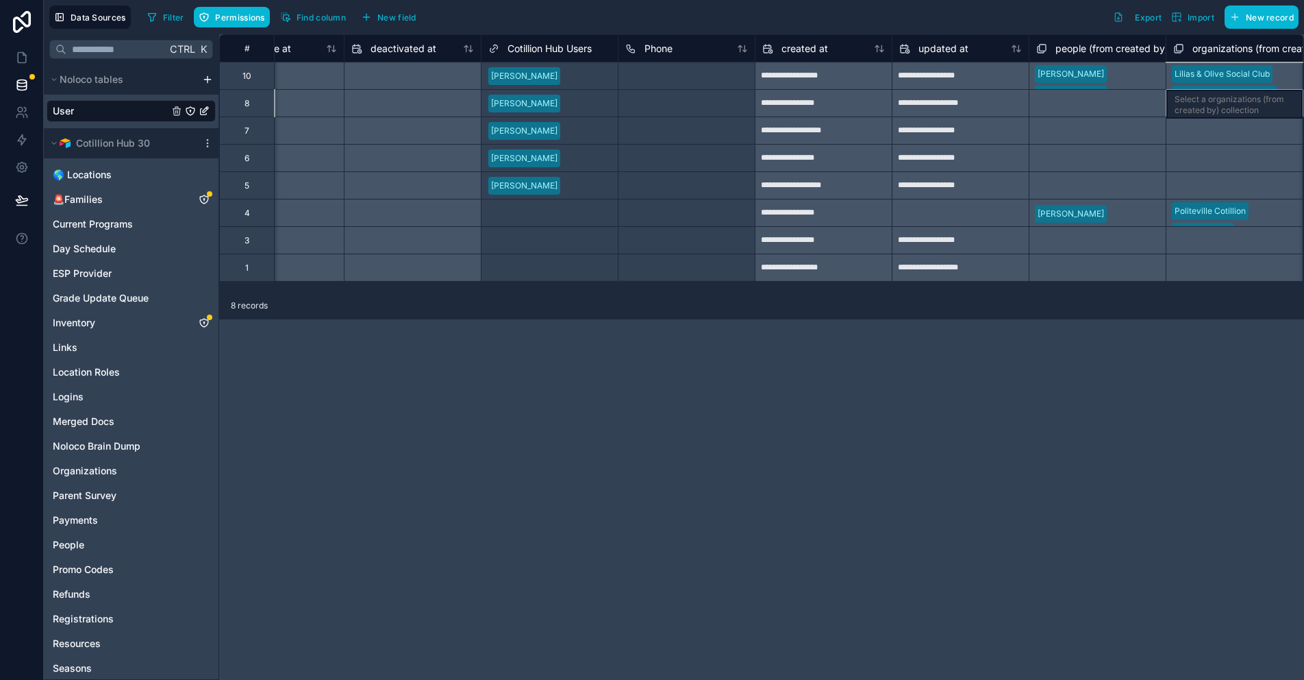
scroll to position [0, 1300]
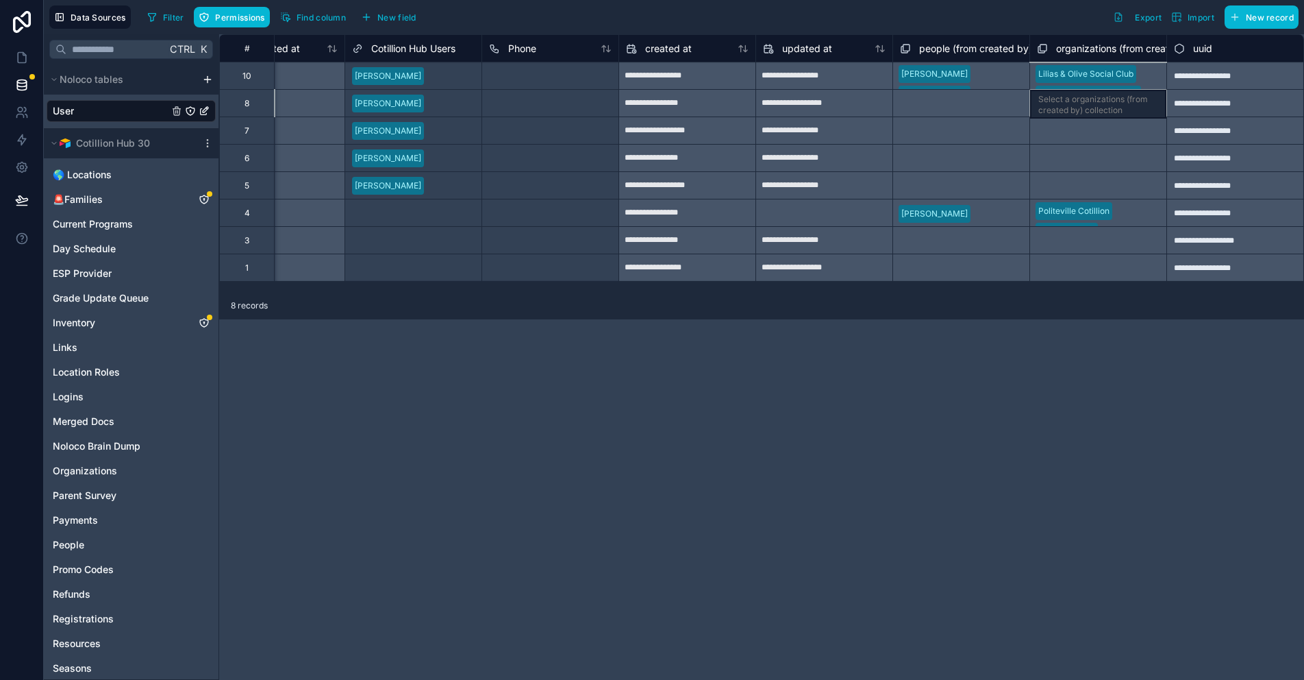
click at [1094, 108] on div "Select a organizations (from created by) collection" at bounding box center [1098, 102] width 137 height 27
click at [1056, 103] on div "Select a organizations (from created by) collection" at bounding box center [1098, 102] width 137 height 27
click at [1051, 101] on div "Select a organizations (from created by) collection" at bounding box center [1098, 102] width 137 height 27
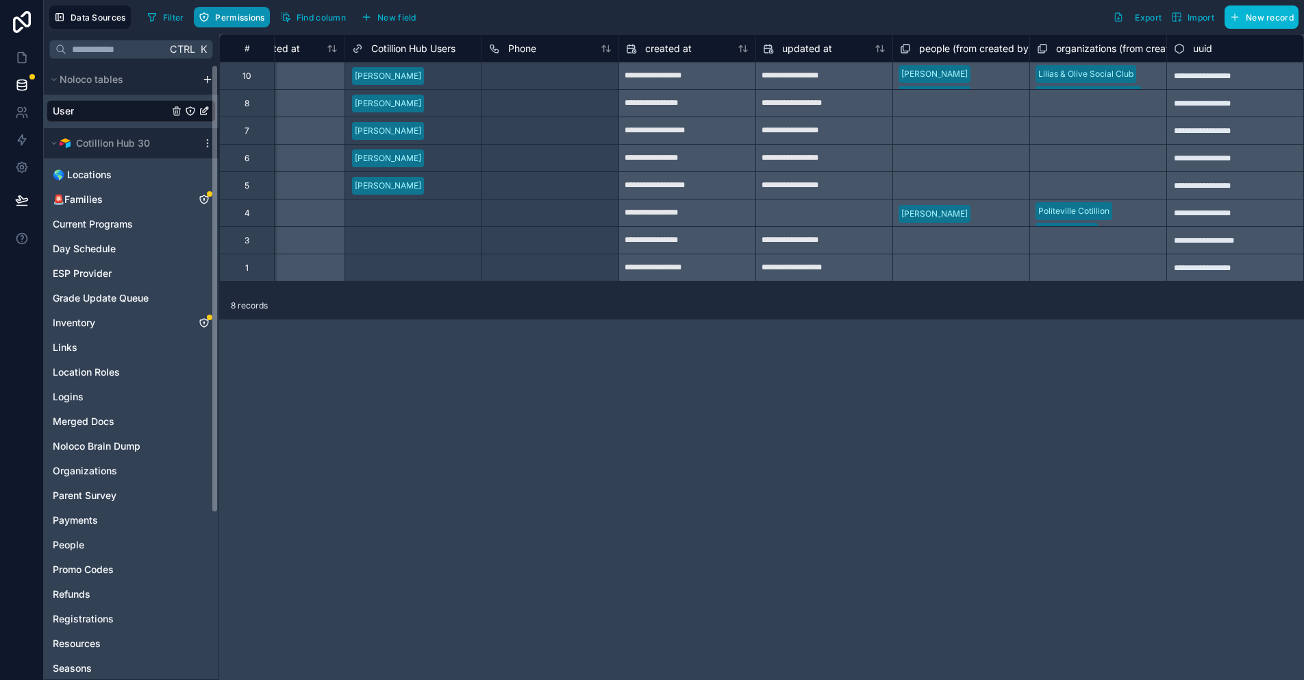
click at [216, 21] on span "Permissions" at bounding box center [239, 17] width 49 height 10
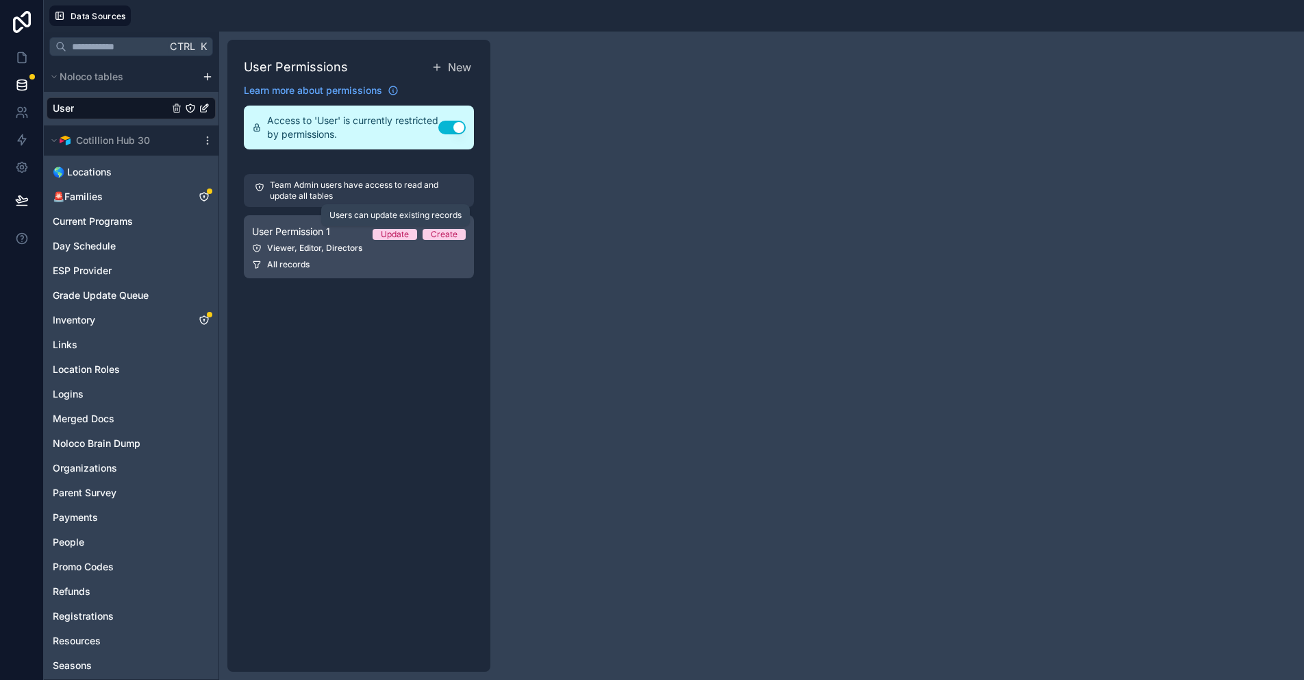
click at [404, 229] on div "Update" at bounding box center [395, 234] width 28 height 11
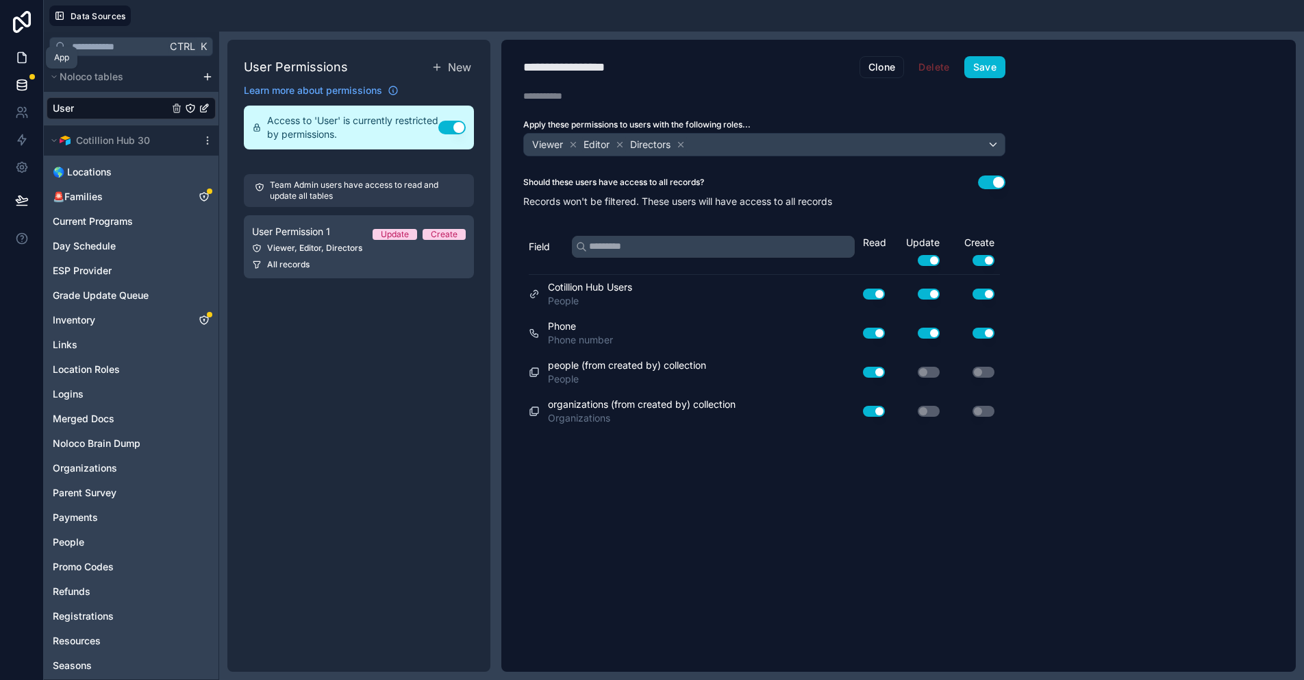
click at [21, 58] on icon at bounding box center [22, 58] width 14 height 14
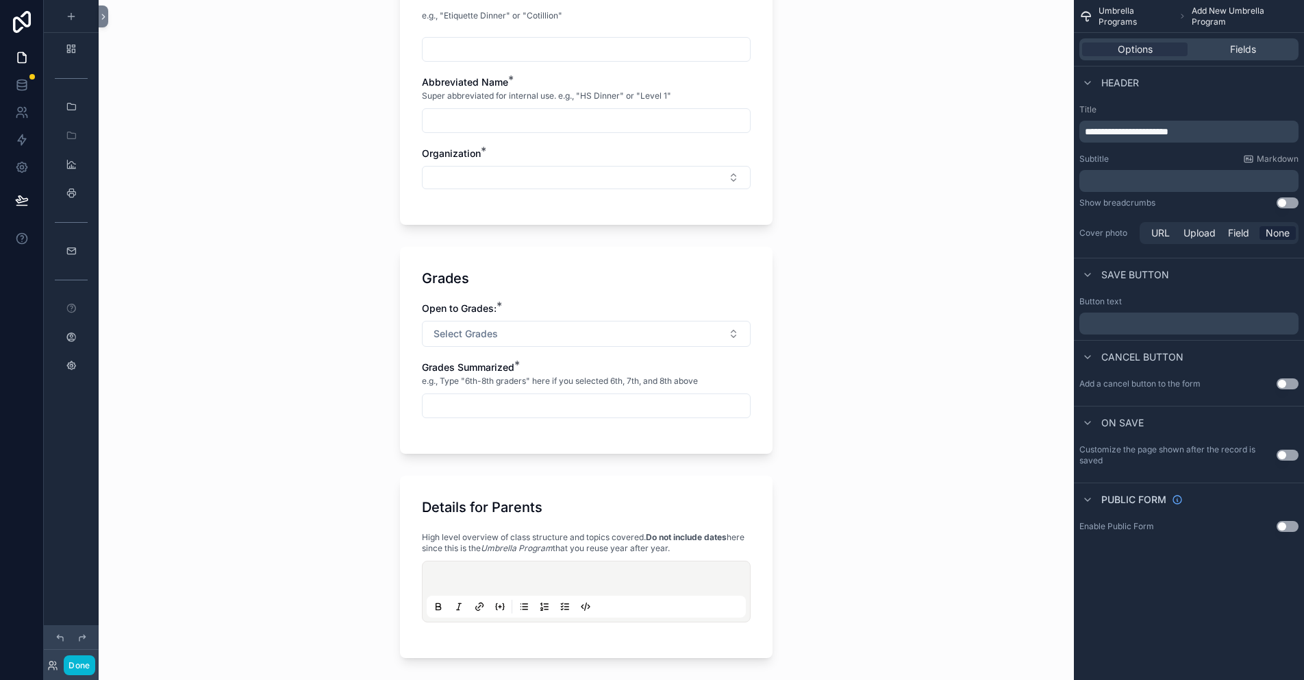
scroll to position [411, 0]
